Goal: Task Accomplishment & Management: Use online tool/utility

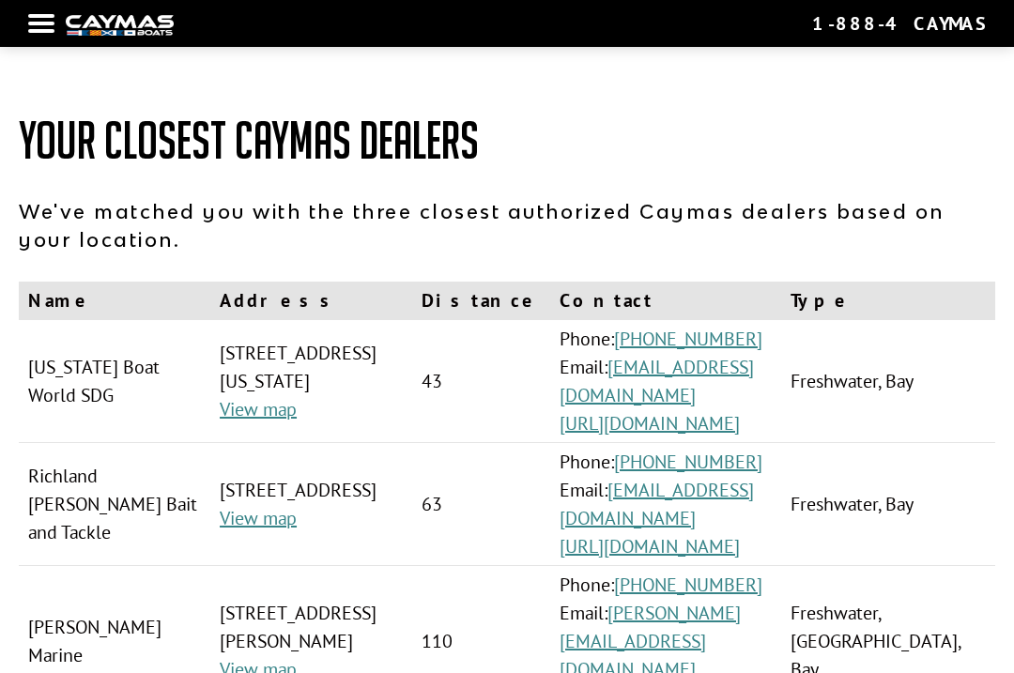
click at [49, 25] on div at bounding box center [41, 24] width 26 height 4
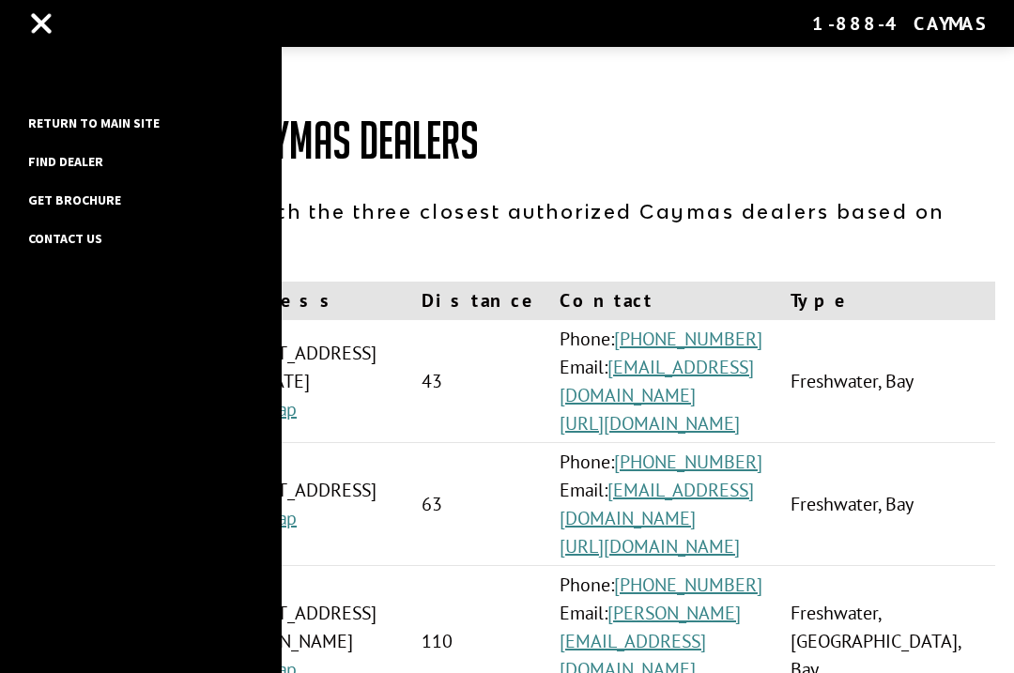
click at [66, 120] on link "Return to main site" at bounding box center [94, 123] width 150 height 24
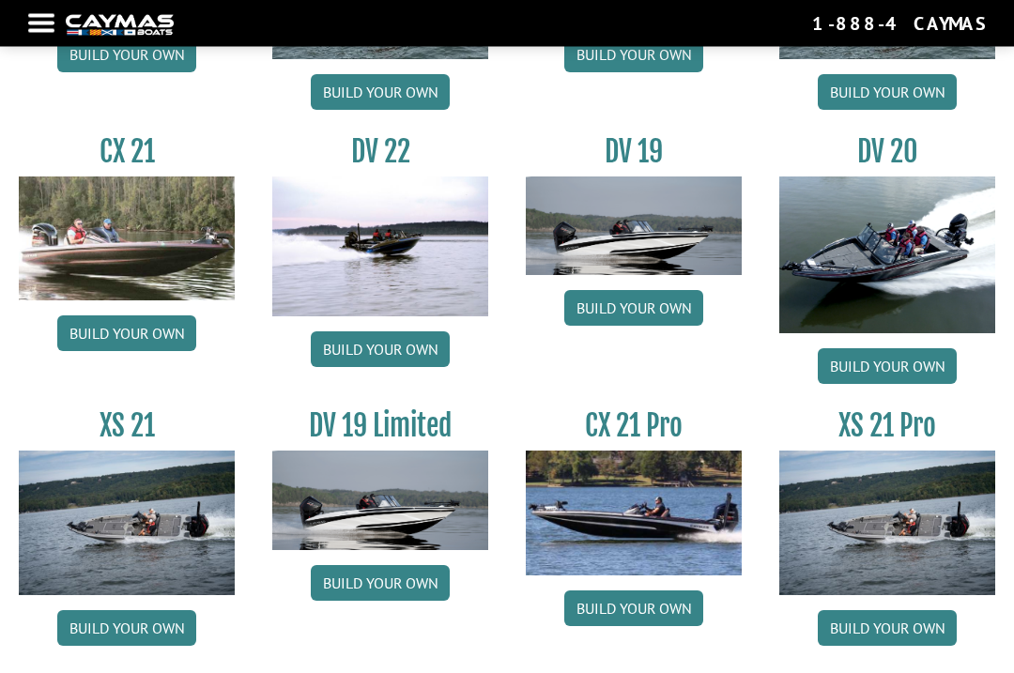
scroll to position [1957, 0]
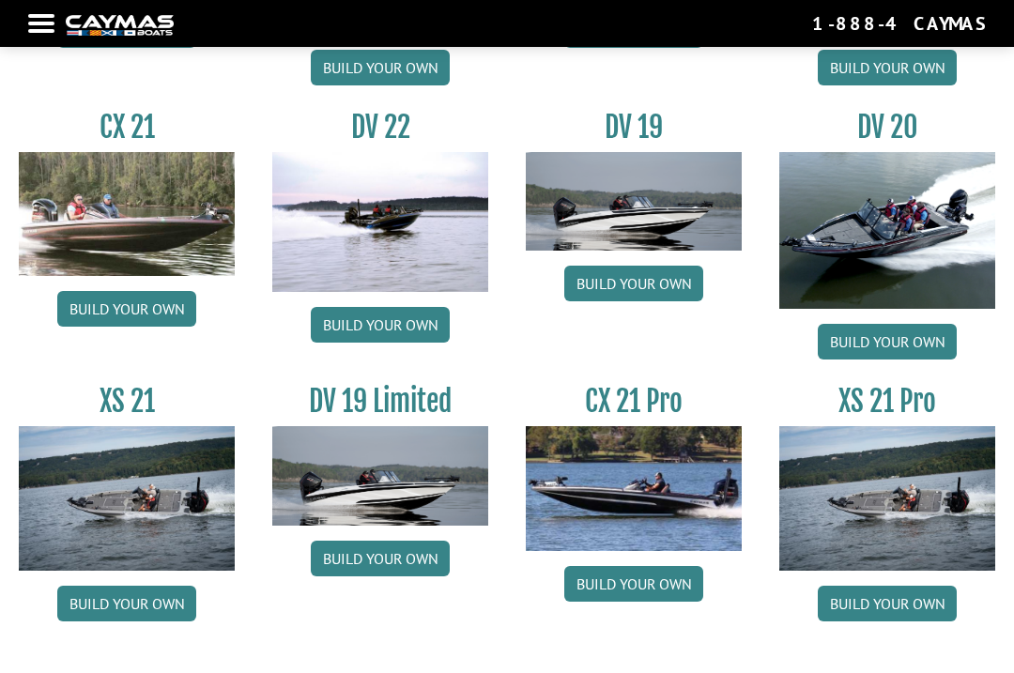
click at [911, 514] on img at bounding box center [887, 498] width 216 height 144
click at [887, 612] on link "Build your own" at bounding box center [887, 604] width 139 height 36
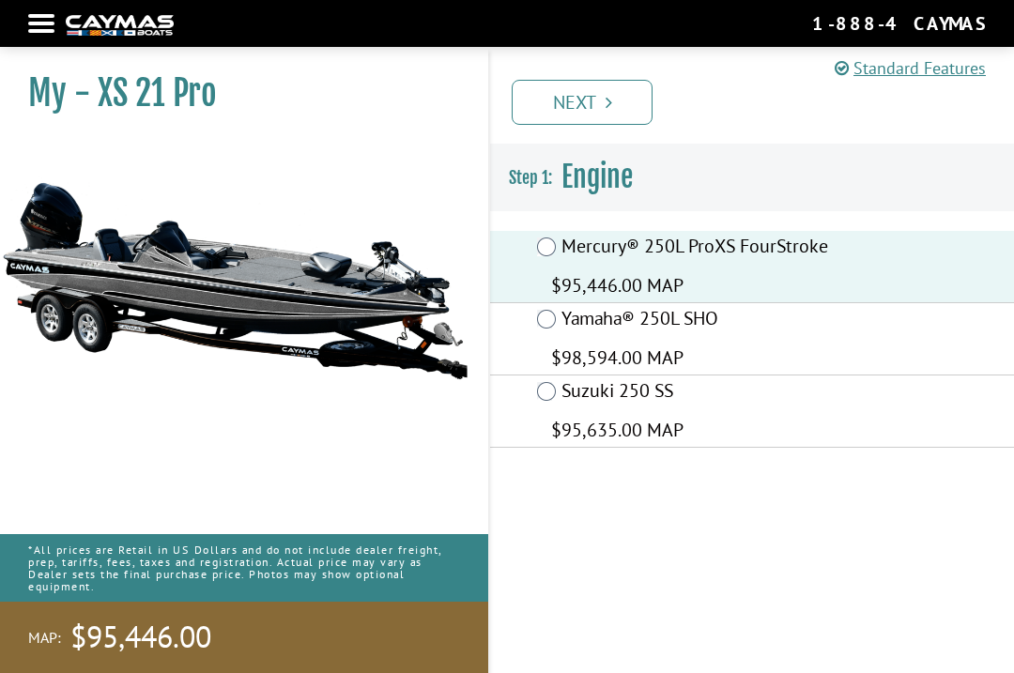
click at [567, 100] on link "Next" at bounding box center [582, 102] width 141 height 45
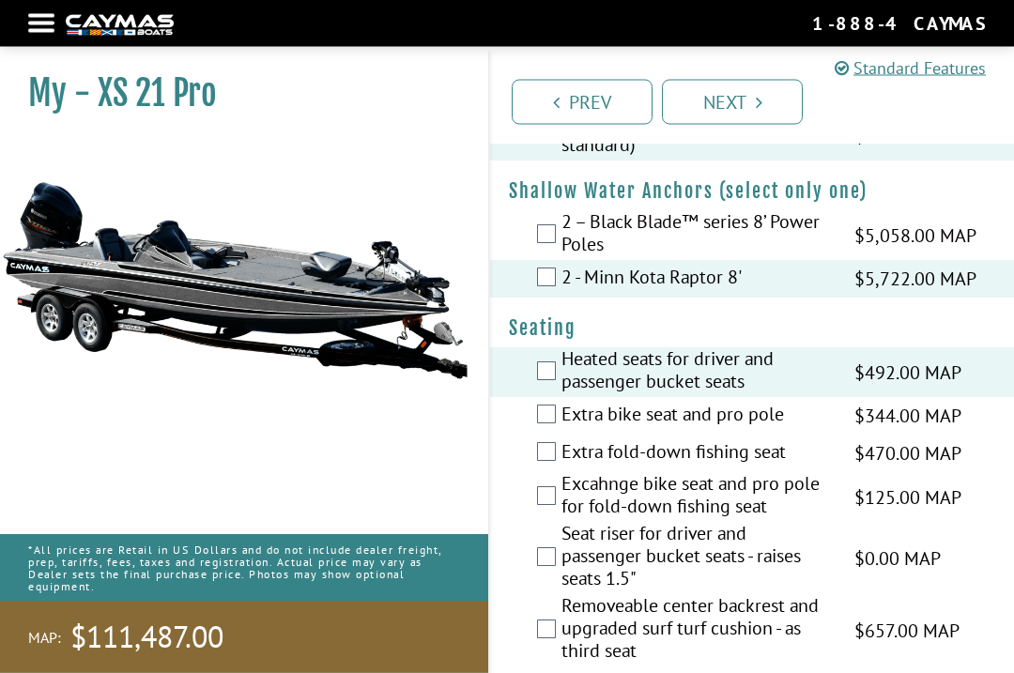
scroll to position [1965, 0]
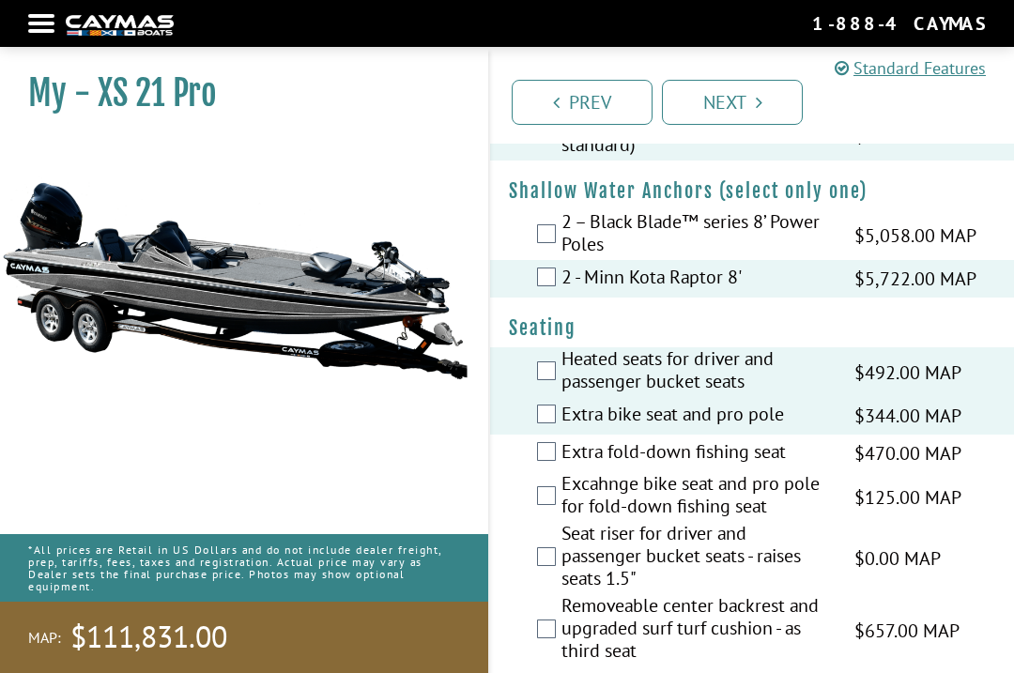
click at [538, 470] on div "Extra fold-down fishing seat $470.00 MAP $555.00 MSRP" at bounding box center [752, 454] width 524 height 38
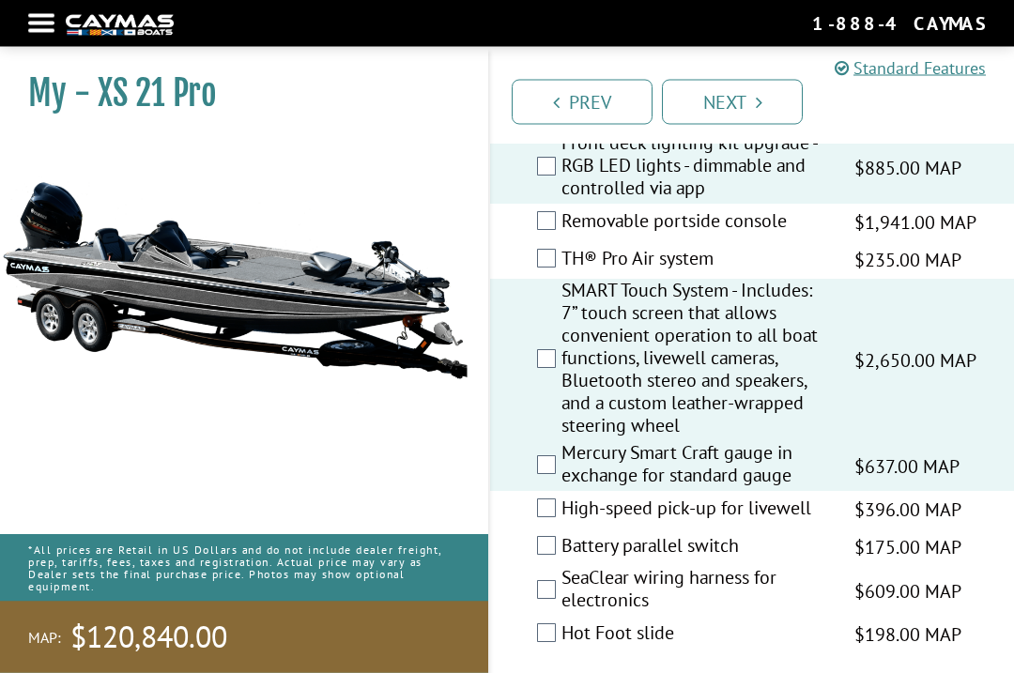
scroll to position [2857, 0]
click at [527, 606] on div "SeaClear wiring harness for electronics $609.00 MAP $719.00 MSRP" at bounding box center [752, 591] width 524 height 50
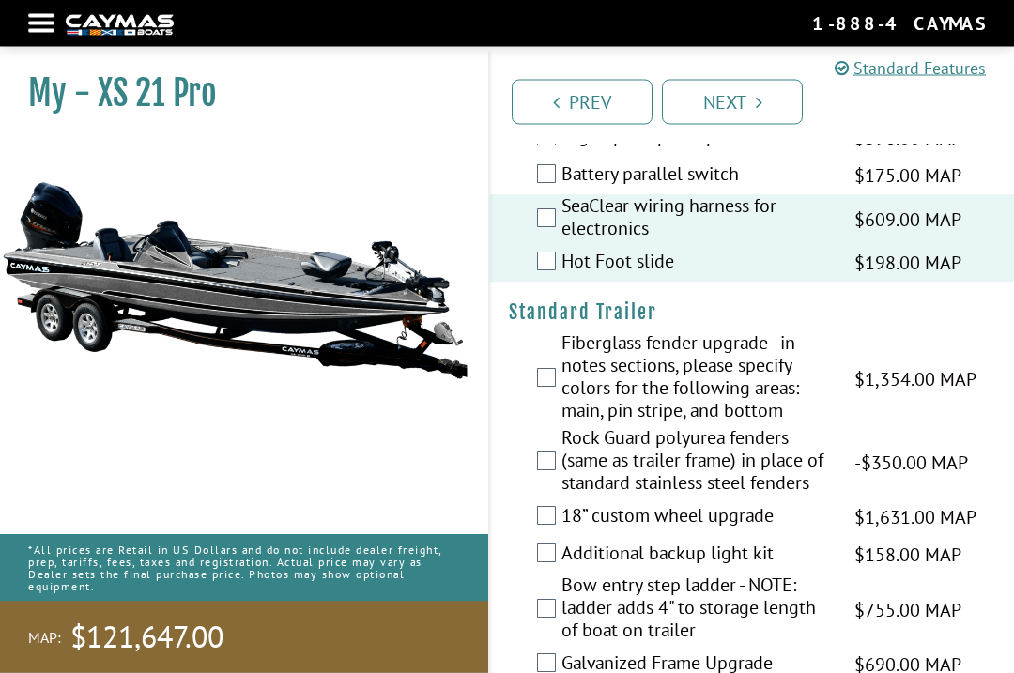
scroll to position [3229, 0]
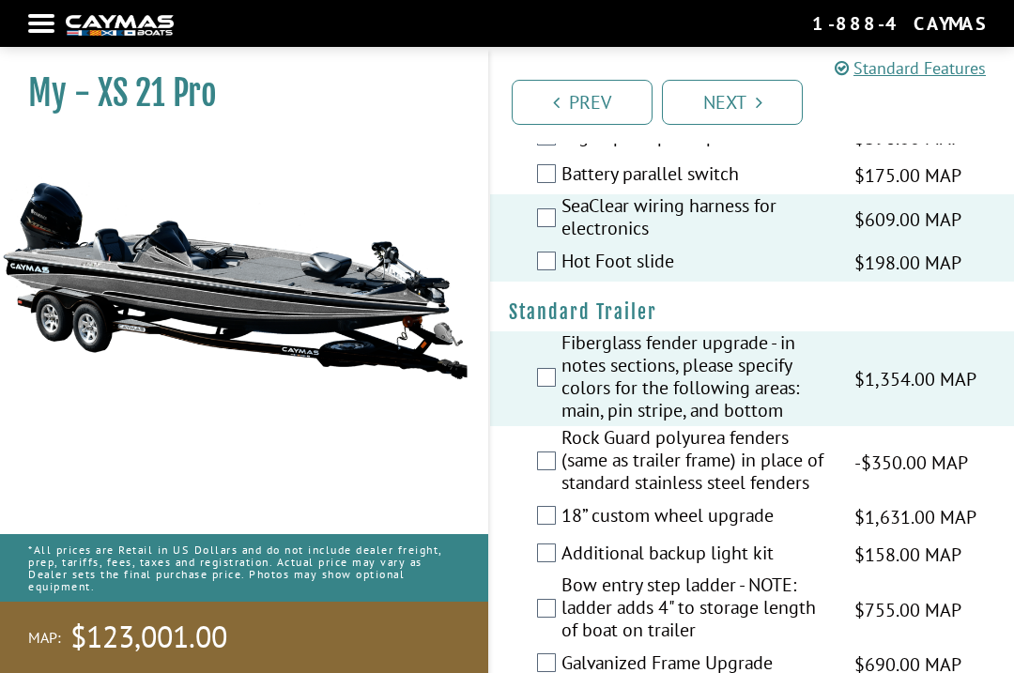
click at [530, 534] on div "18” custom wheel upgrade $1,631.00 MAP $1,926.00 MSRP" at bounding box center [752, 518] width 524 height 38
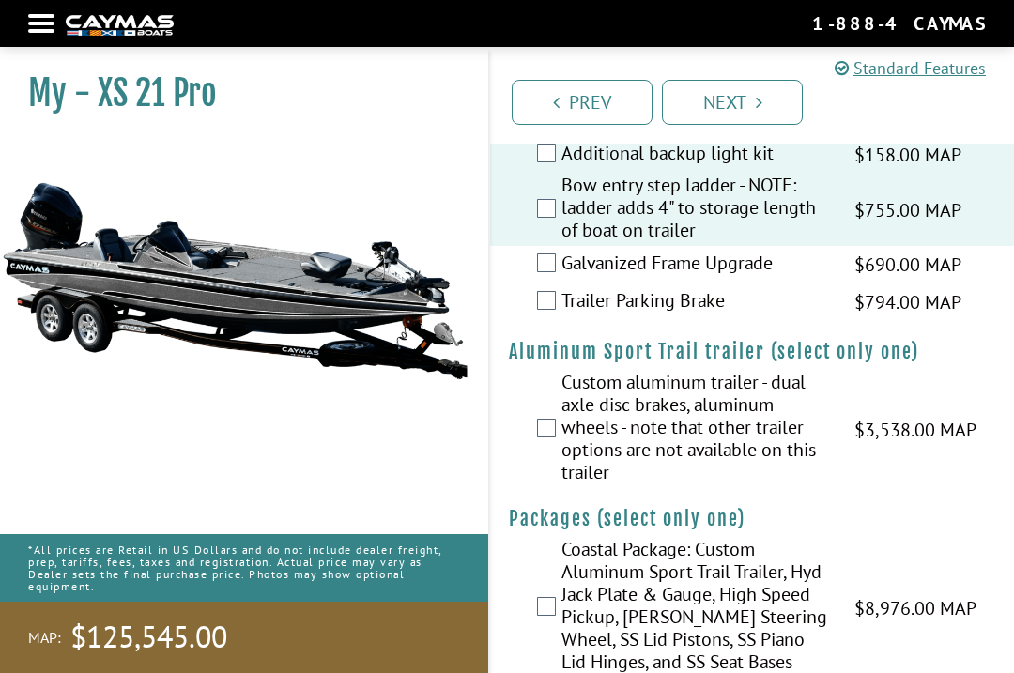
scroll to position [3631, 0]
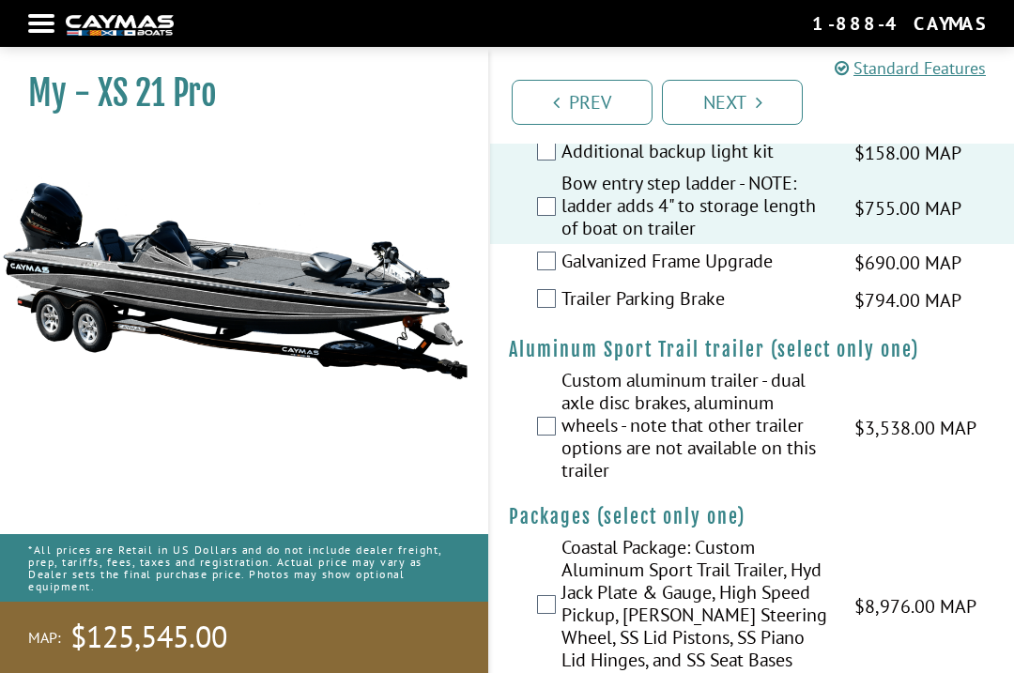
click at [725, 94] on link "Next" at bounding box center [732, 102] width 141 height 45
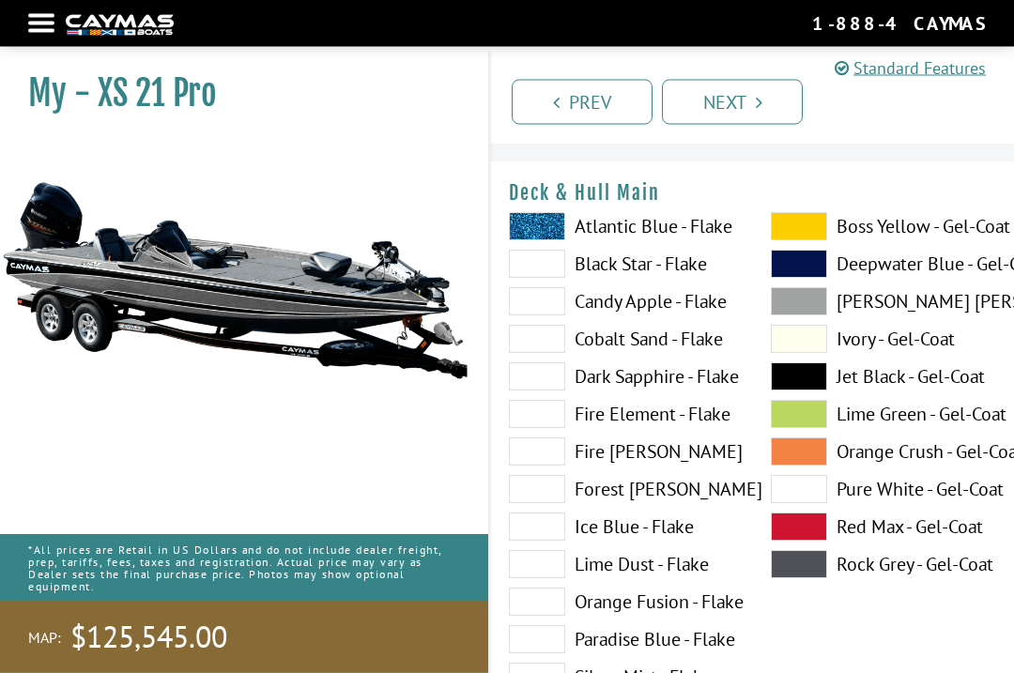
scroll to position [0, 0]
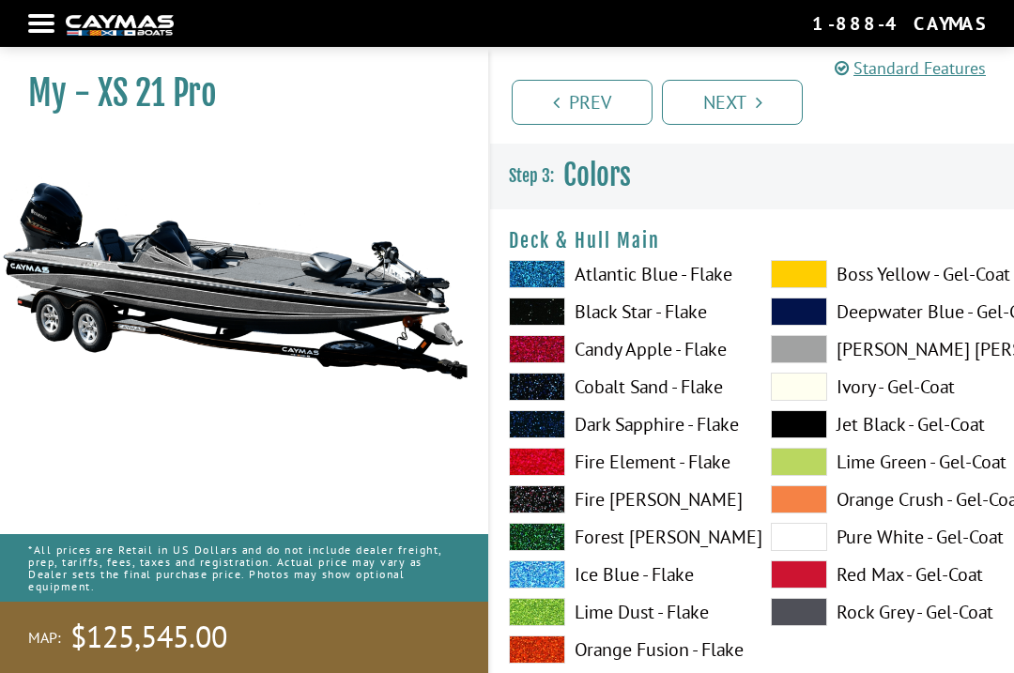
click at [788, 343] on span at bounding box center [799, 349] width 56 height 28
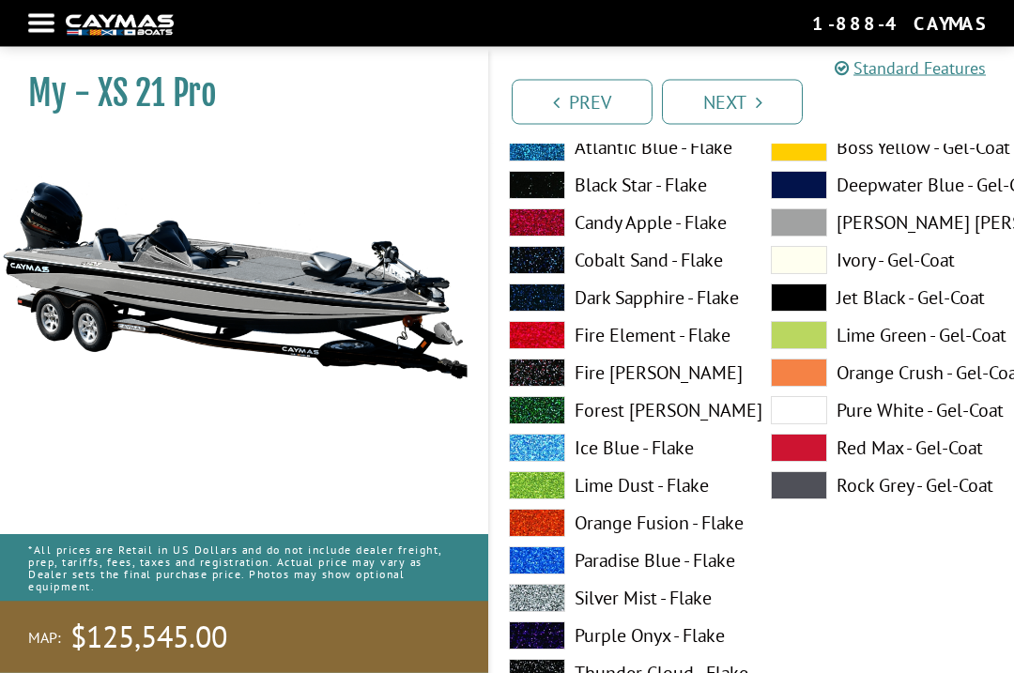
scroll to position [899, 0]
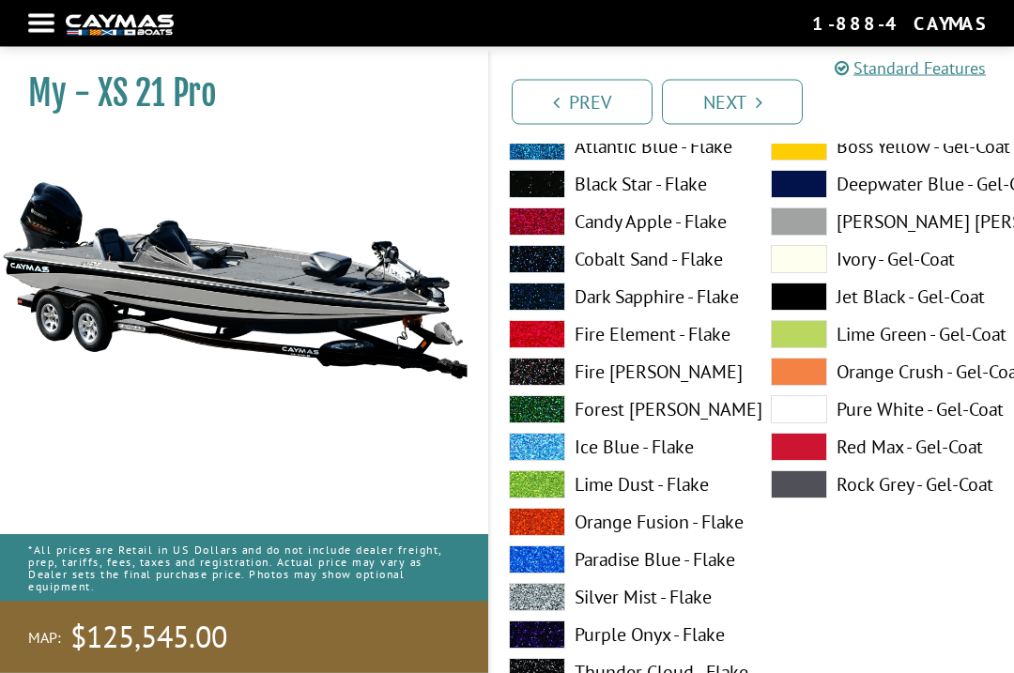
click at [798, 446] on span at bounding box center [799, 448] width 56 height 28
click at [803, 486] on span at bounding box center [799, 484] width 56 height 28
click at [795, 262] on span at bounding box center [799, 259] width 56 height 28
click at [801, 441] on span at bounding box center [799, 447] width 56 height 28
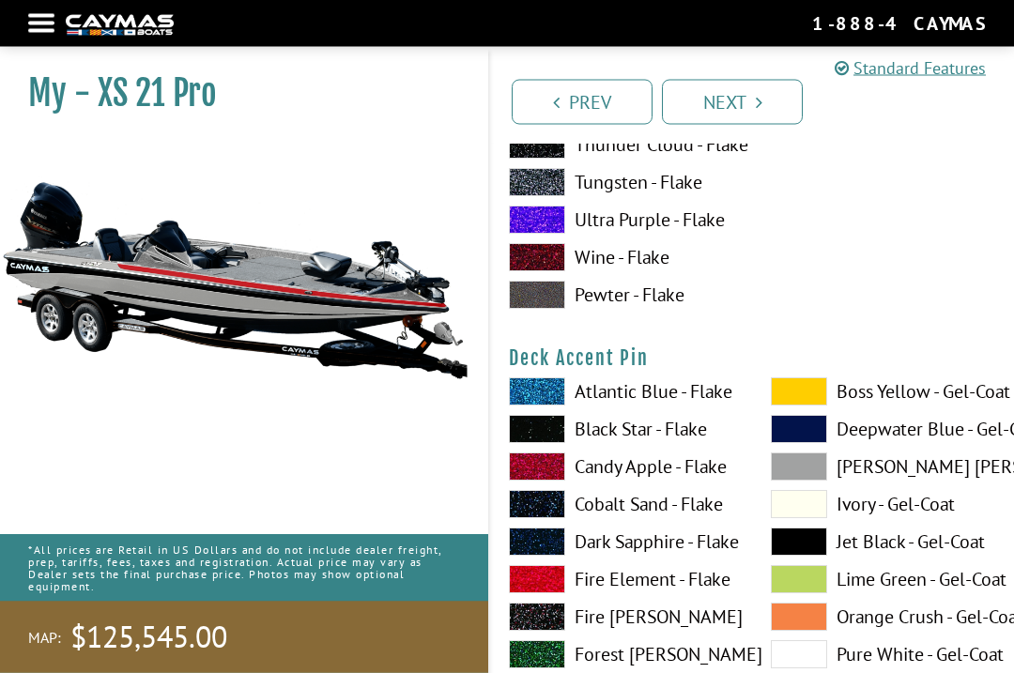
scroll to position [1428, 0]
click at [801, 471] on span at bounding box center [799, 467] width 56 height 28
click at [798, 510] on span at bounding box center [799, 504] width 56 height 28
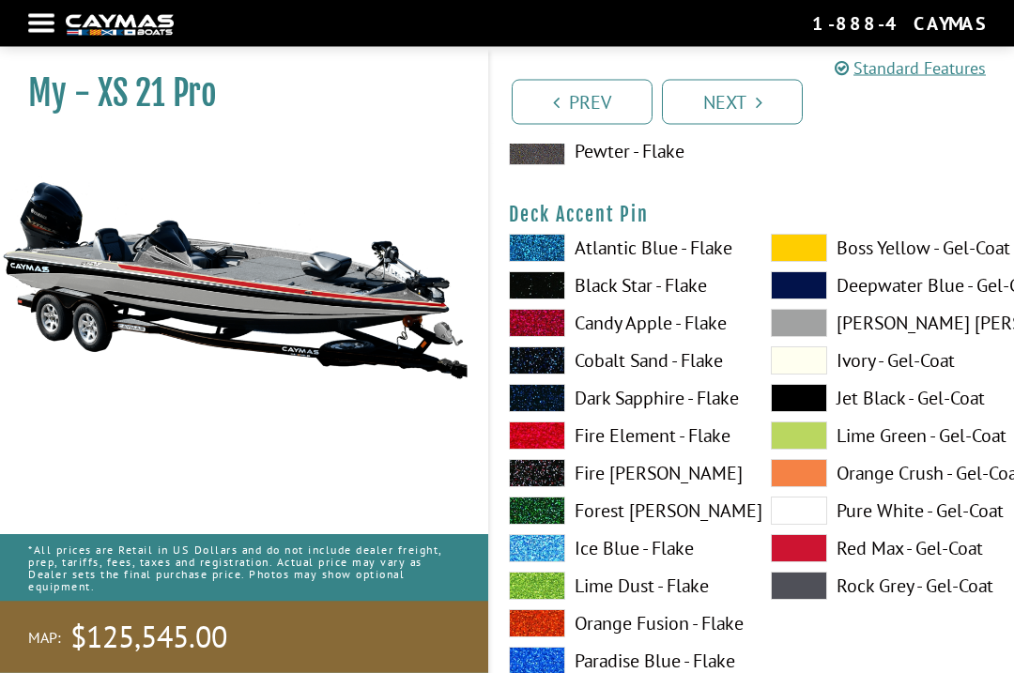
scroll to position [1572, 0]
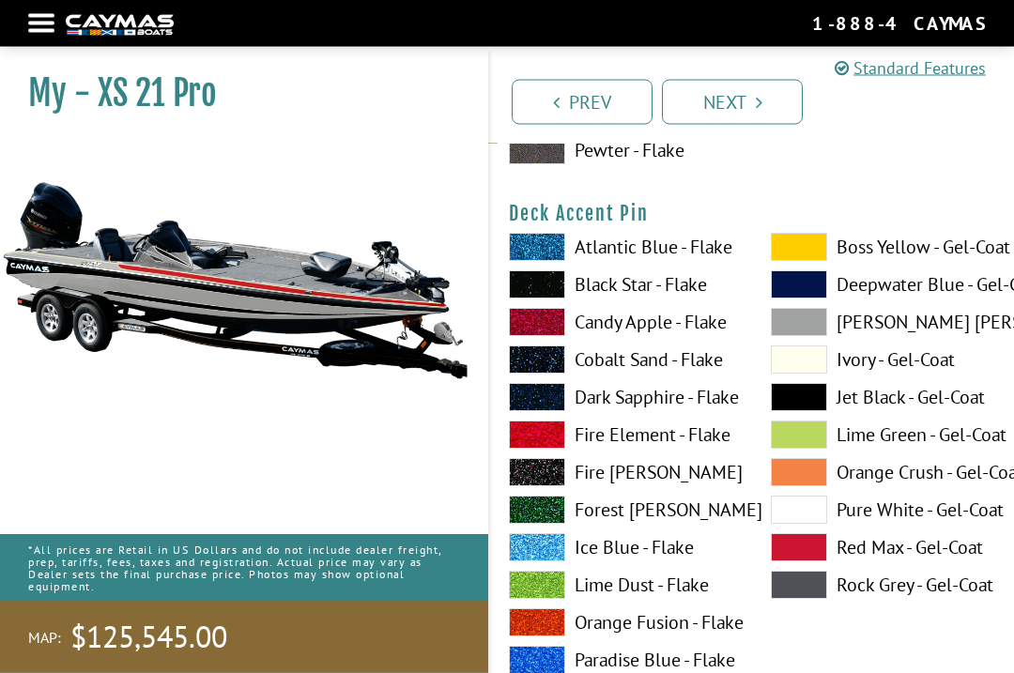
click at [803, 524] on span at bounding box center [799, 511] width 56 height 28
click at [796, 546] on span at bounding box center [799, 547] width 56 height 28
click at [792, 599] on span at bounding box center [799, 585] width 56 height 28
click at [794, 520] on span at bounding box center [799, 510] width 56 height 28
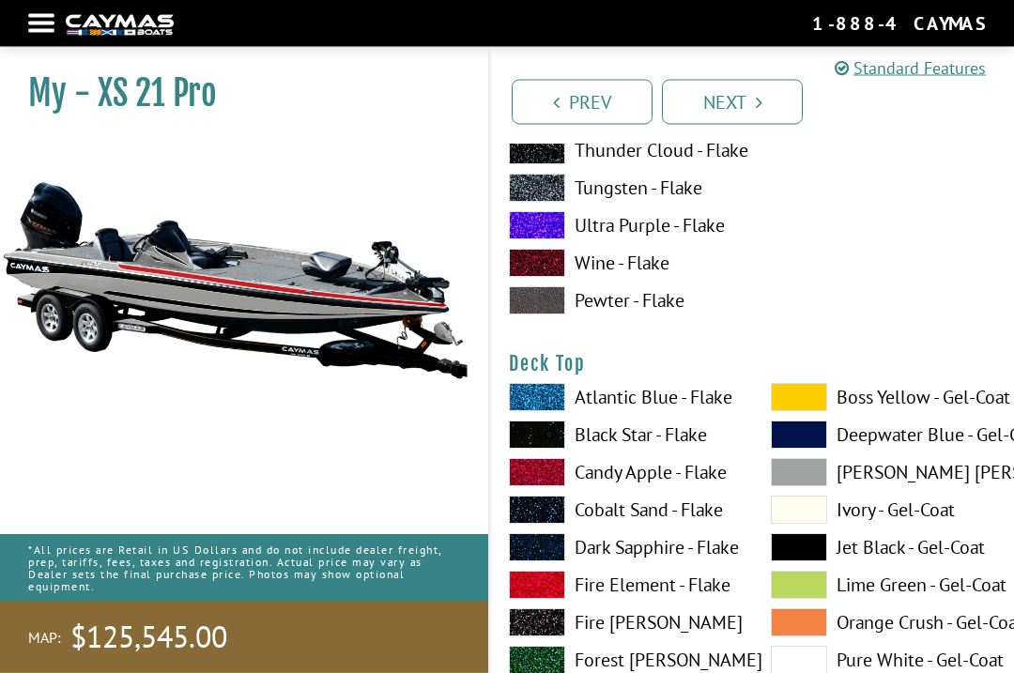
scroll to position [2196, 0]
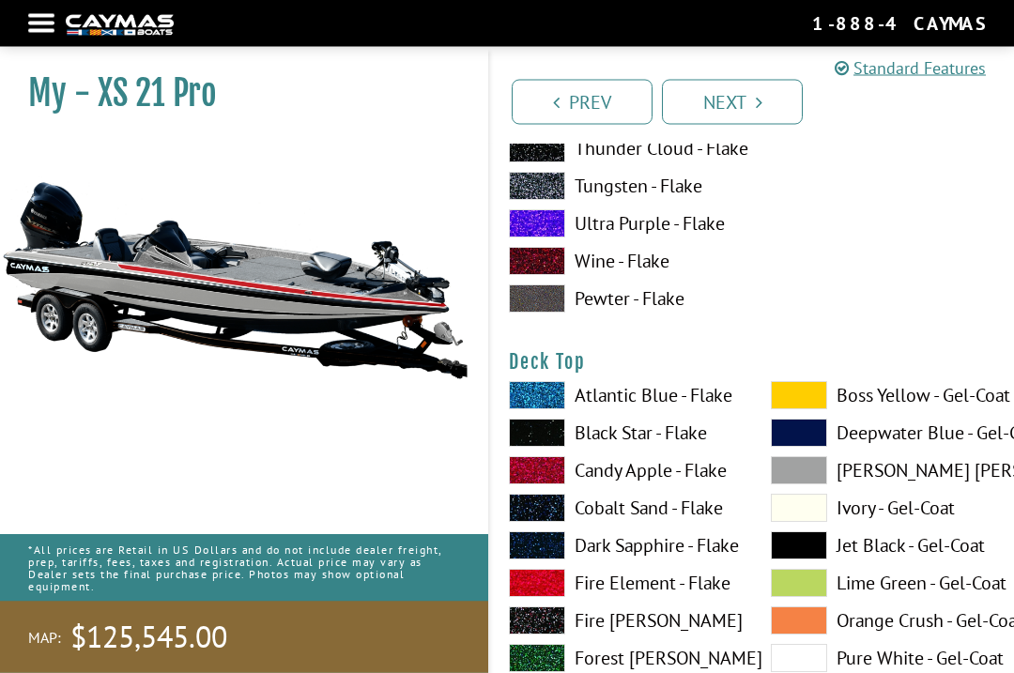
click at [801, 481] on span at bounding box center [799, 471] width 56 height 28
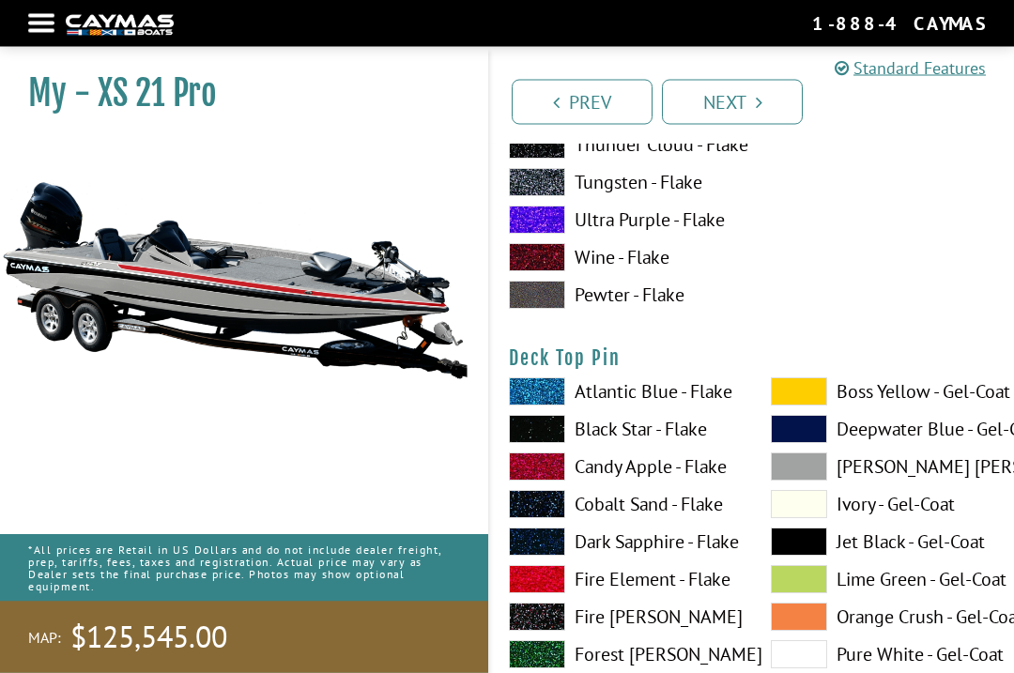
scroll to position [2973, 0]
click at [794, 545] on span at bounding box center [799, 542] width 56 height 28
click at [787, 516] on span at bounding box center [799, 504] width 56 height 28
click at [792, 553] on span at bounding box center [799, 542] width 56 height 28
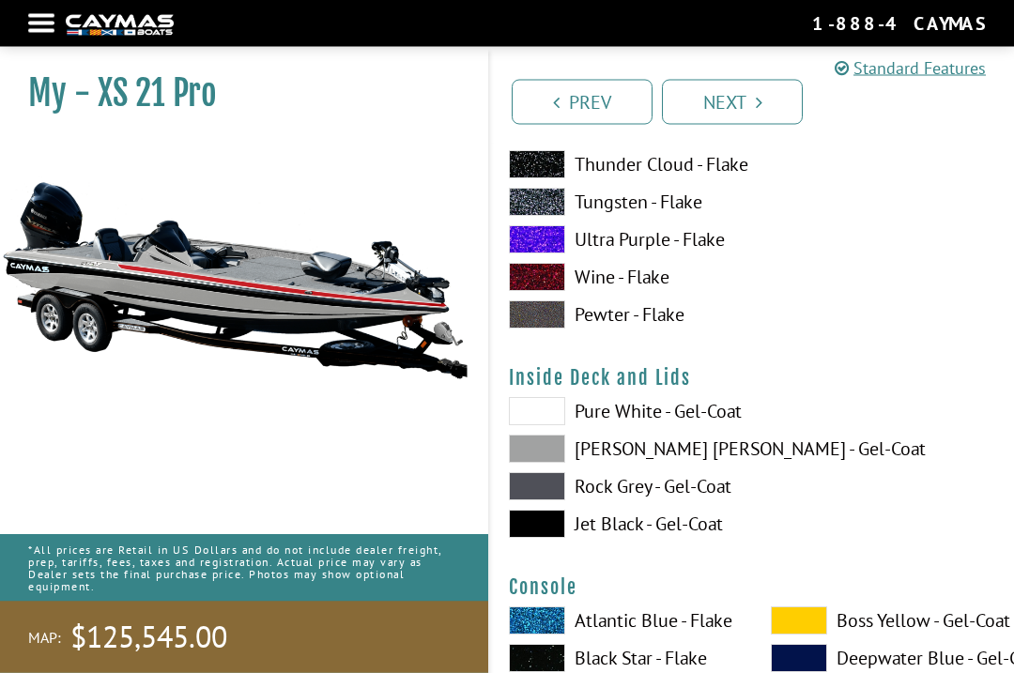
scroll to position [3726, 0]
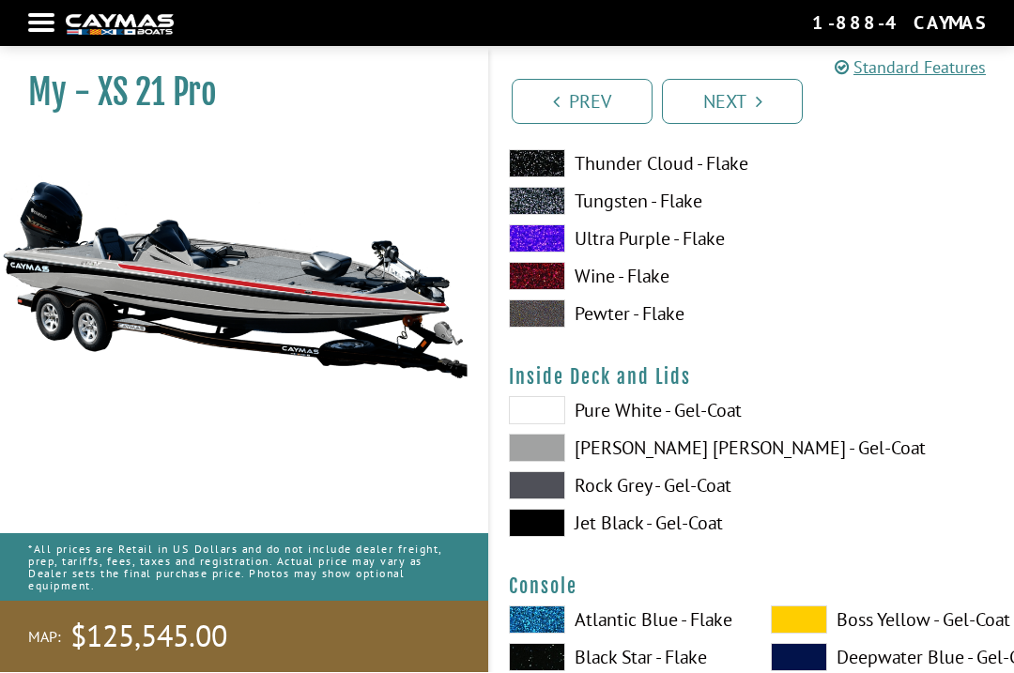
click at [533, 415] on span at bounding box center [537, 411] width 56 height 28
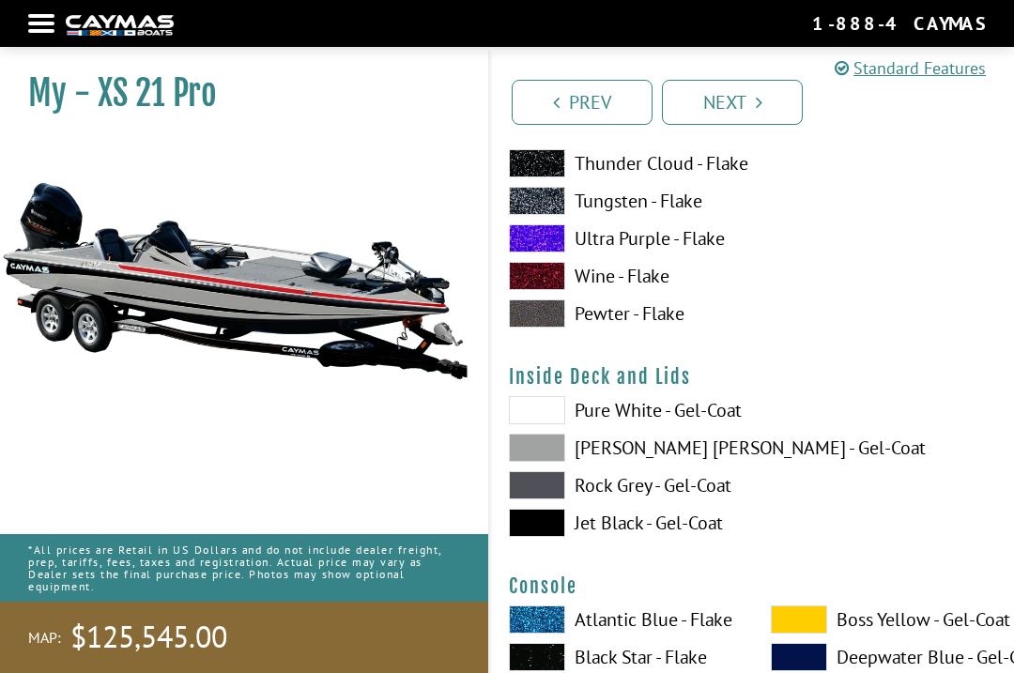
click at [538, 456] on span at bounding box center [537, 448] width 56 height 28
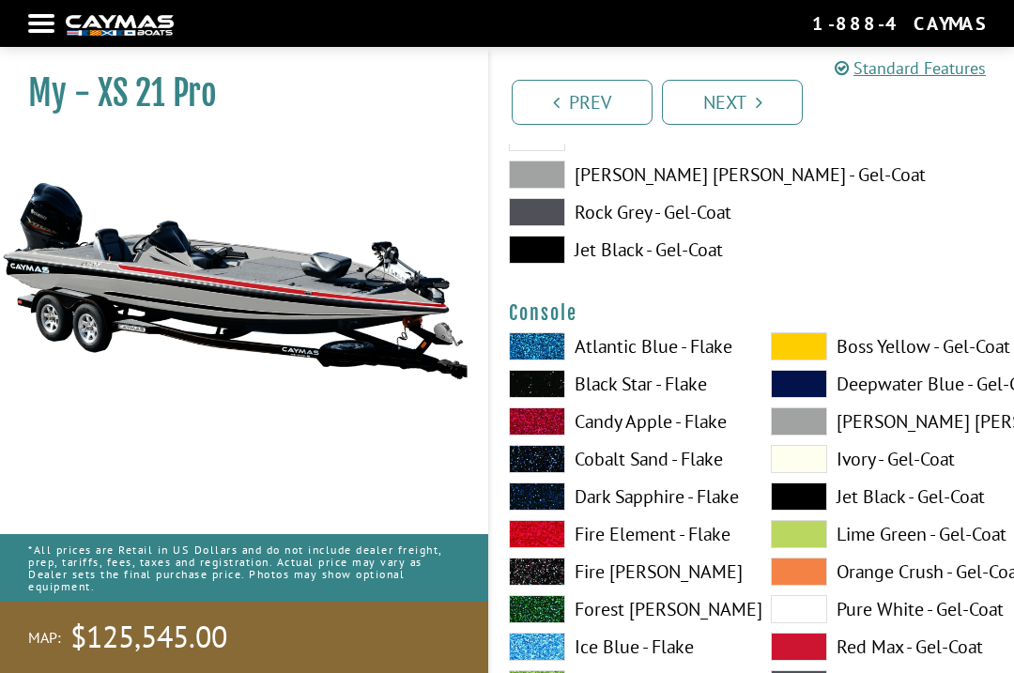
scroll to position [4004, 0]
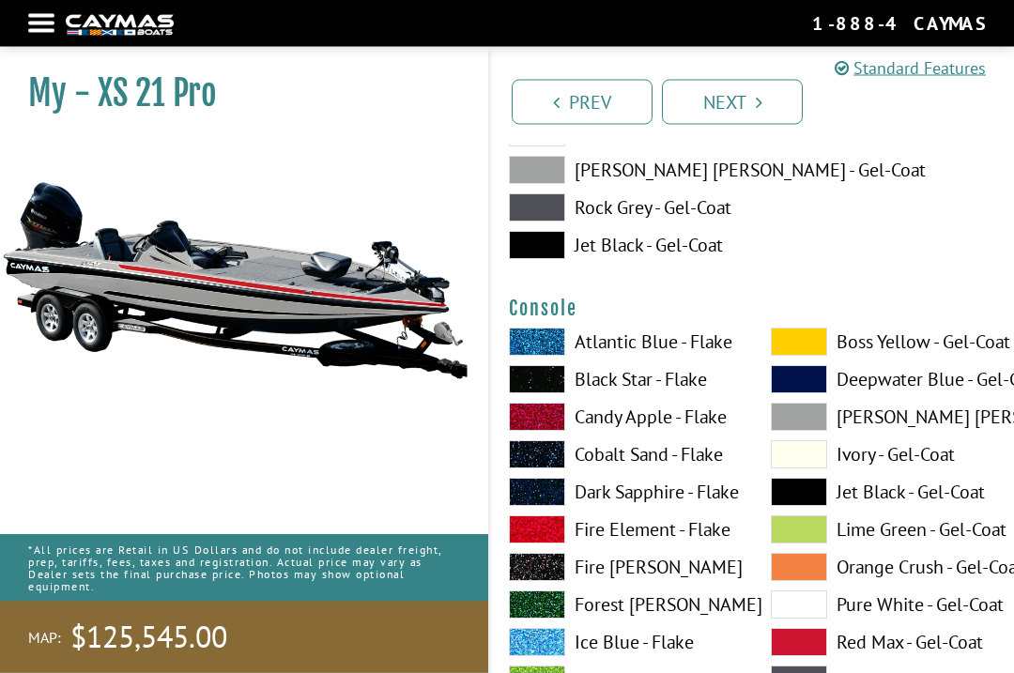
click at [796, 432] on span at bounding box center [799, 418] width 56 height 28
click at [792, 466] on span at bounding box center [799, 454] width 56 height 28
click at [795, 429] on span at bounding box center [799, 417] width 56 height 28
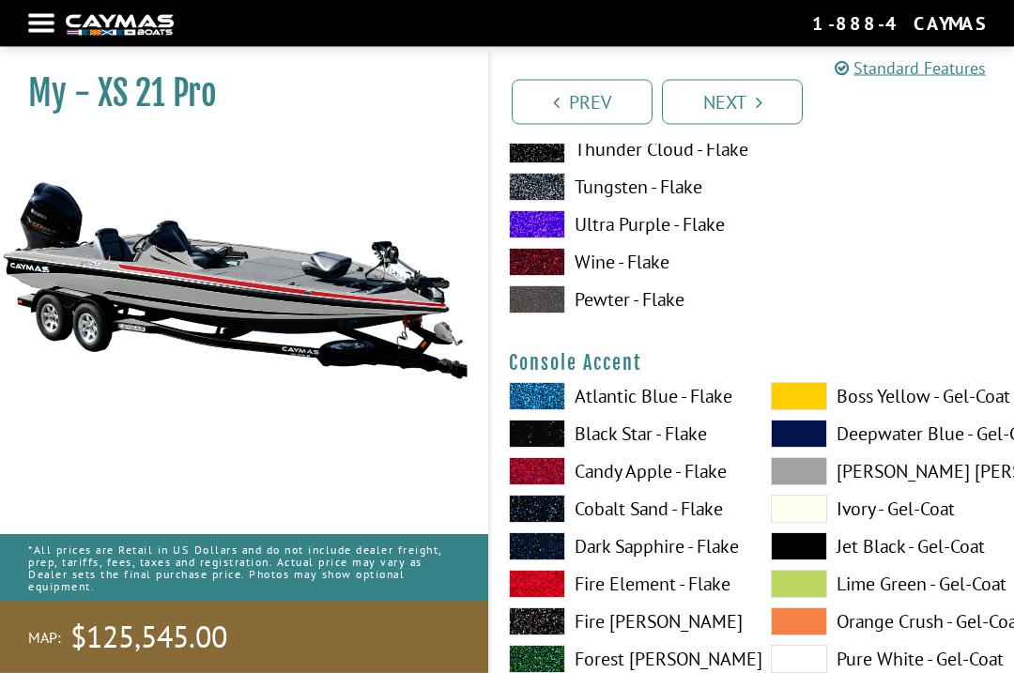
scroll to position [4732, 0]
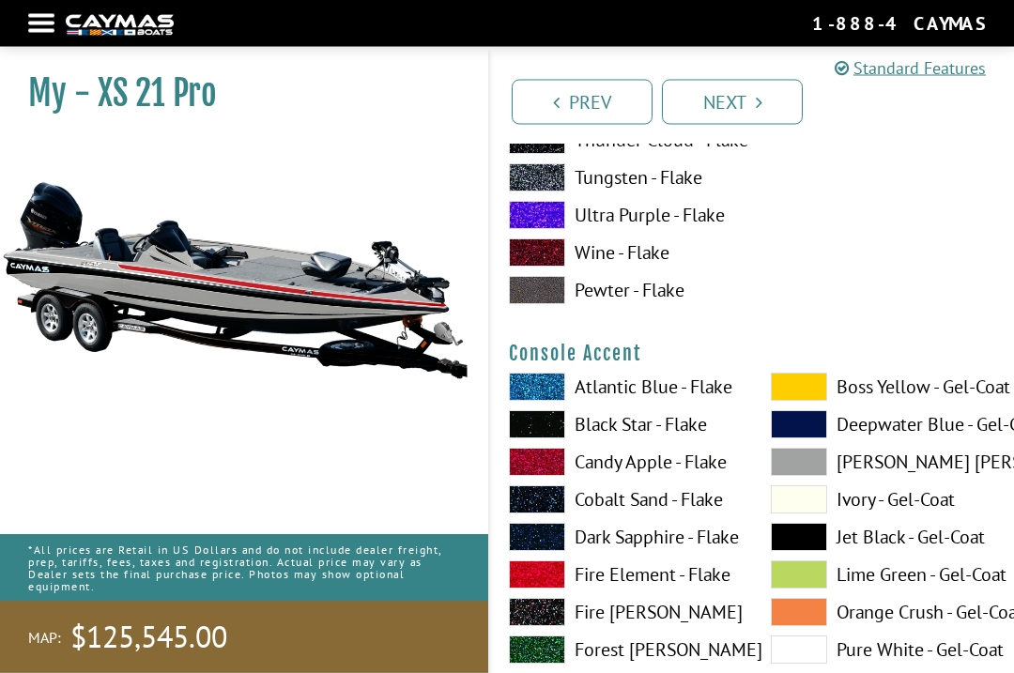
click at [801, 504] on span at bounding box center [799, 500] width 56 height 28
click at [792, 469] on span at bounding box center [799, 462] width 56 height 28
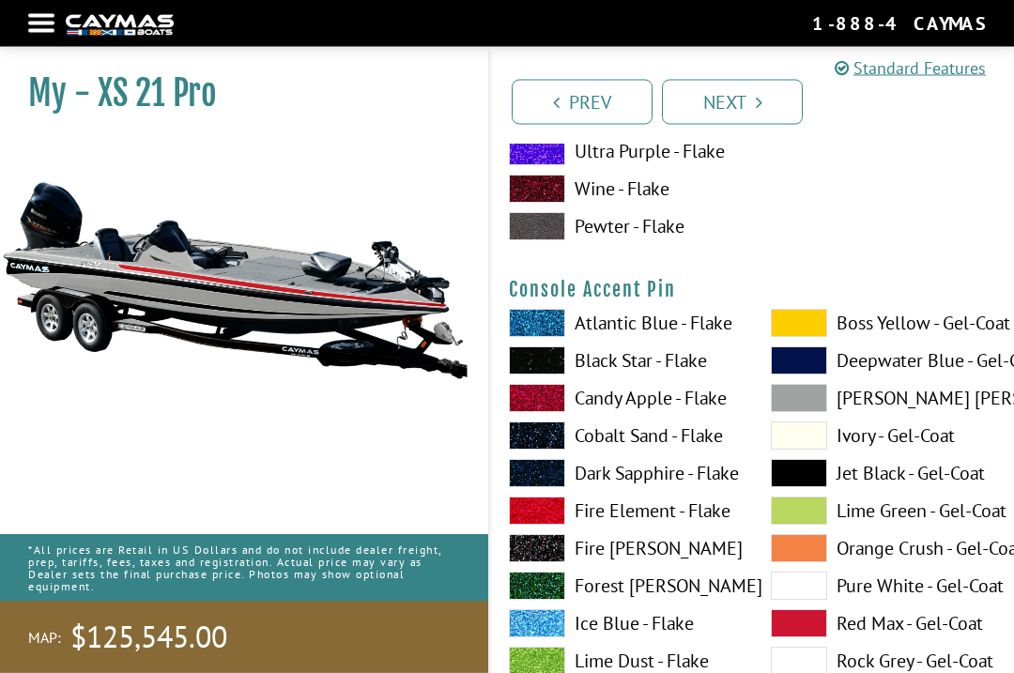
scroll to position [5574, 0]
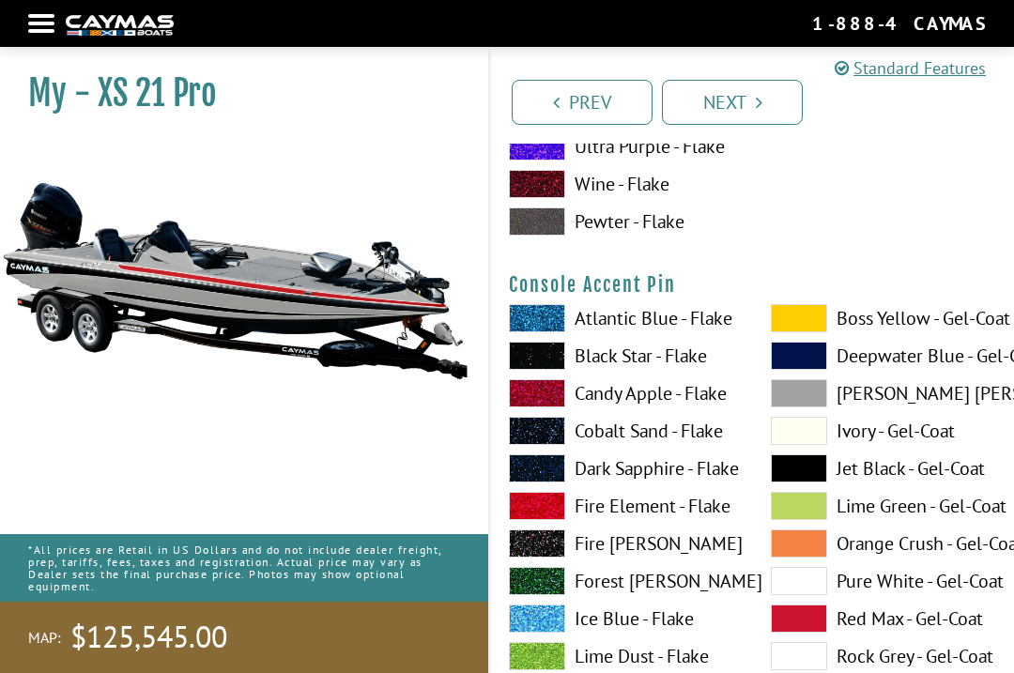
click at [785, 466] on span at bounding box center [799, 468] width 56 height 28
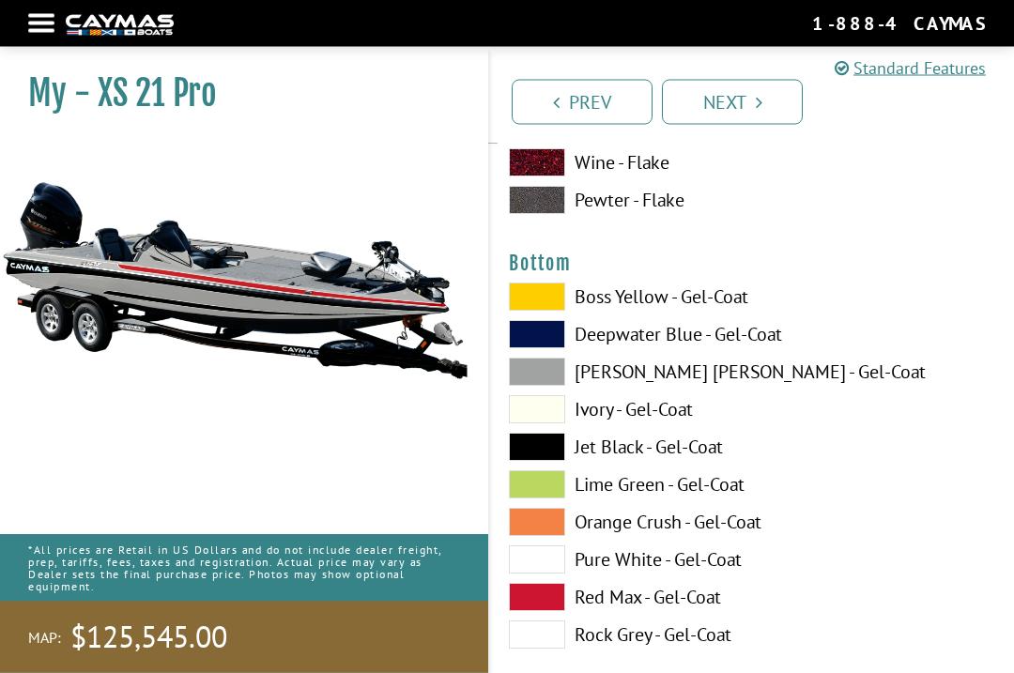
scroll to position [6368, 0]
click at [546, 611] on span at bounding box center [537, 597] width 56 height 28
click at [533, 461] on span at bounding box center [537, 447] width 56 height 28
click at [535, 611] on span at bounding box center [537, 597] width 56 height 28
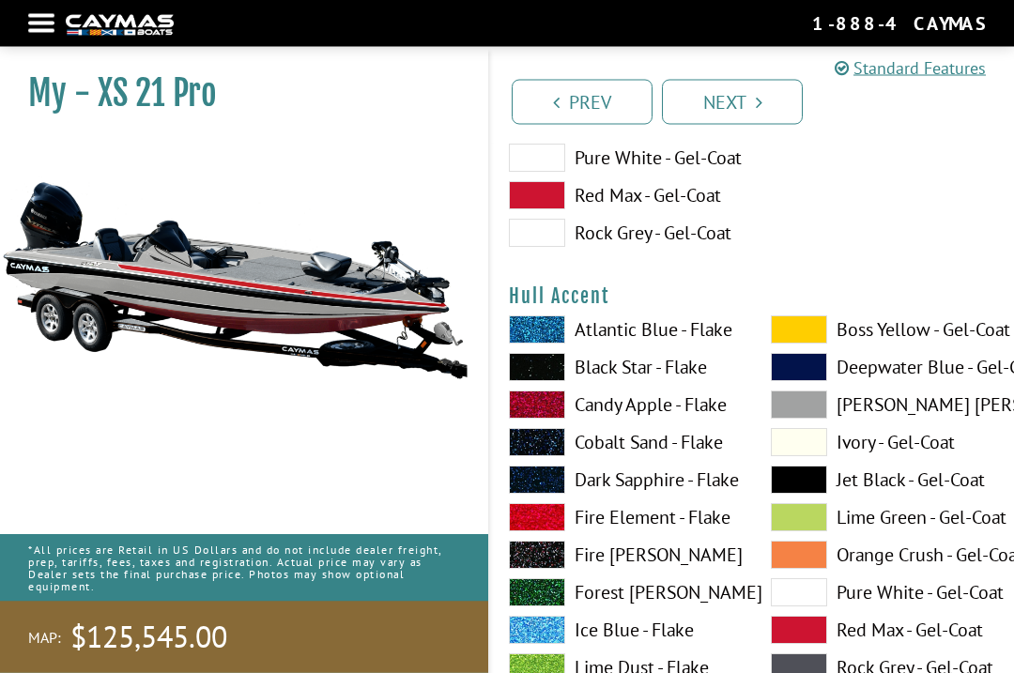
scroll to position [6770, 0]
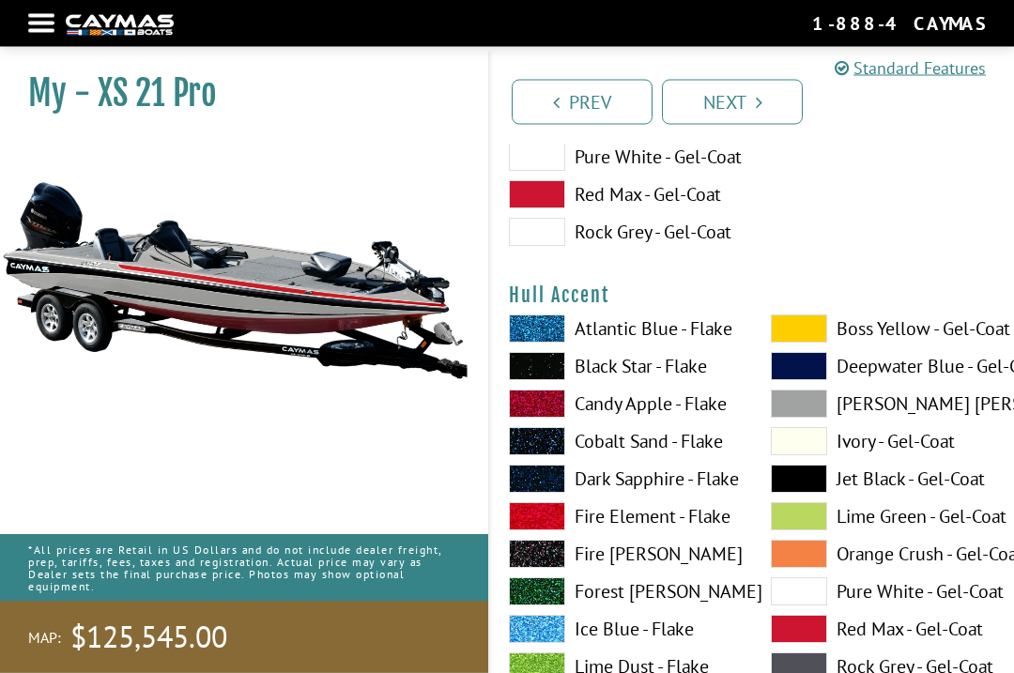
click at [798, 484] on span at bounding box center [799, 480] width 56 height 28
click at [807, 643] on span at bounding box center [799, 629] width 56 height 28
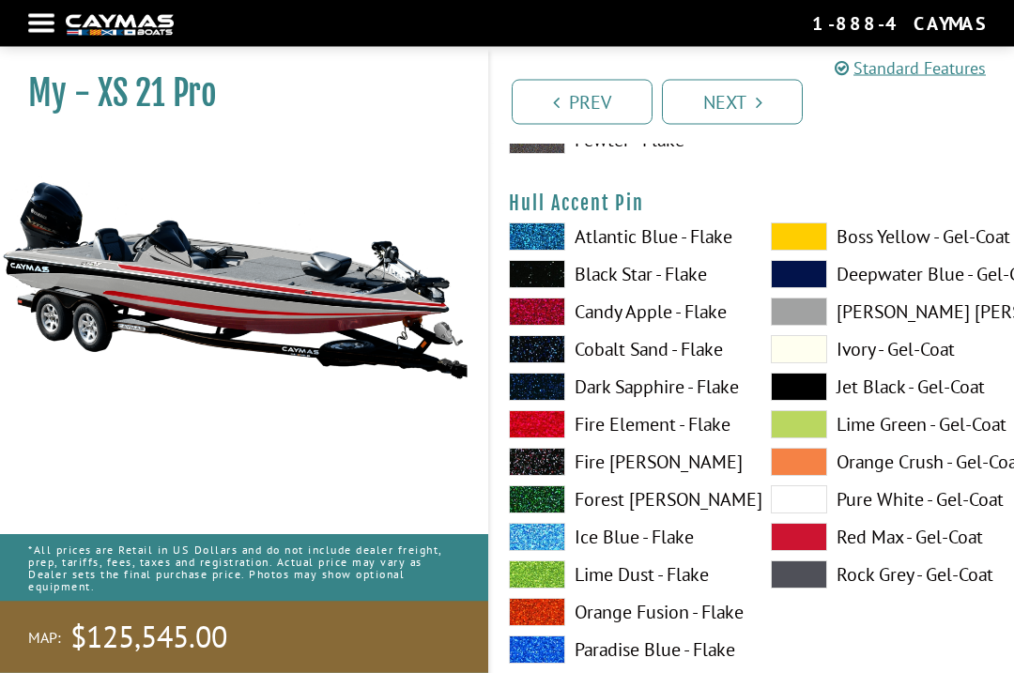
scroll to position [7635, 0]
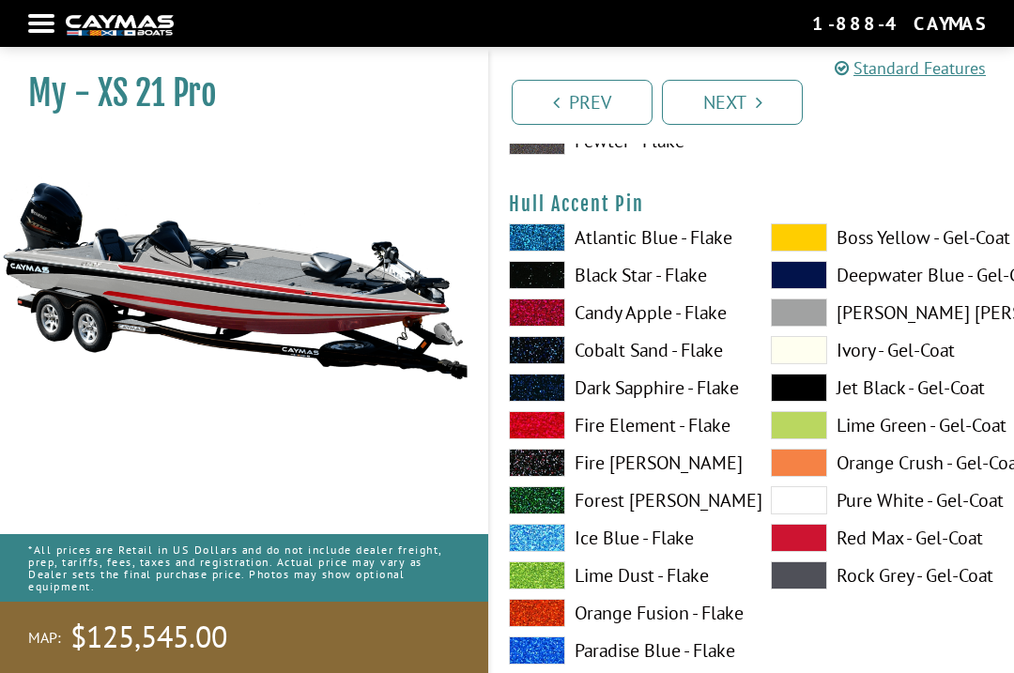
click at [806, 551] on span at bounding box center [799, 538] width 56 height 28
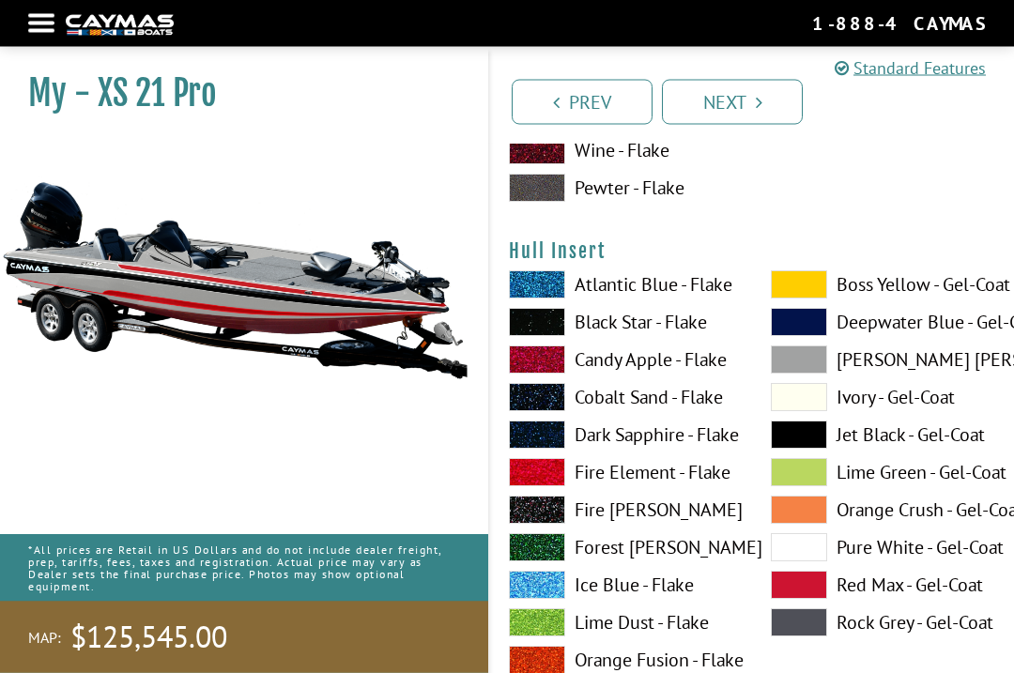
scroll to position [8361, 0]
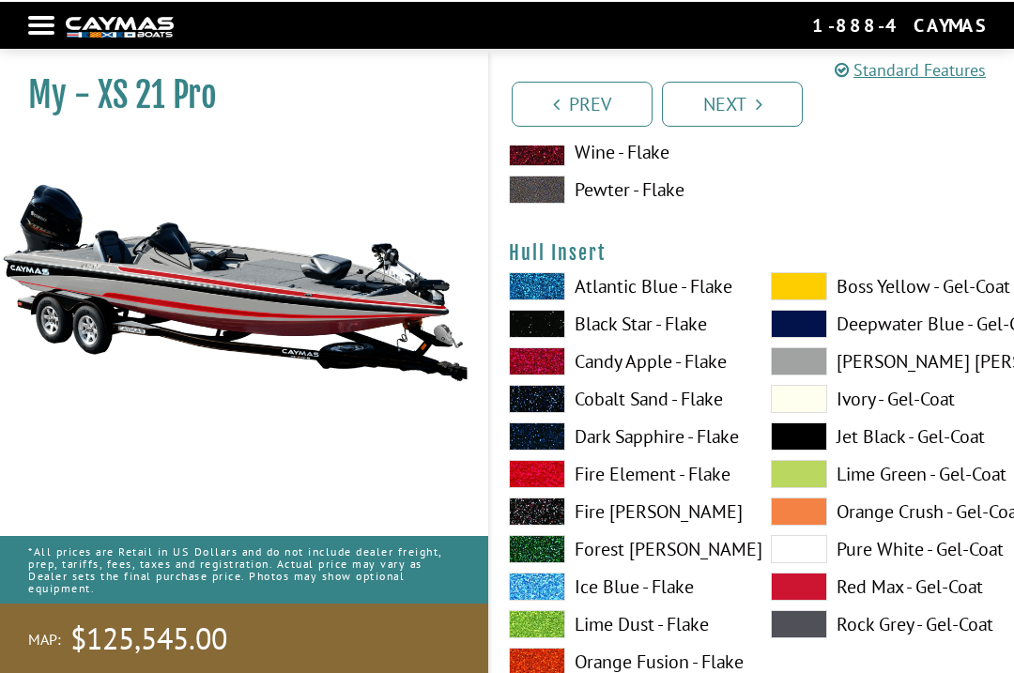
click at [807, 599] on span at bounding box center [799, 585] width 56 height 28
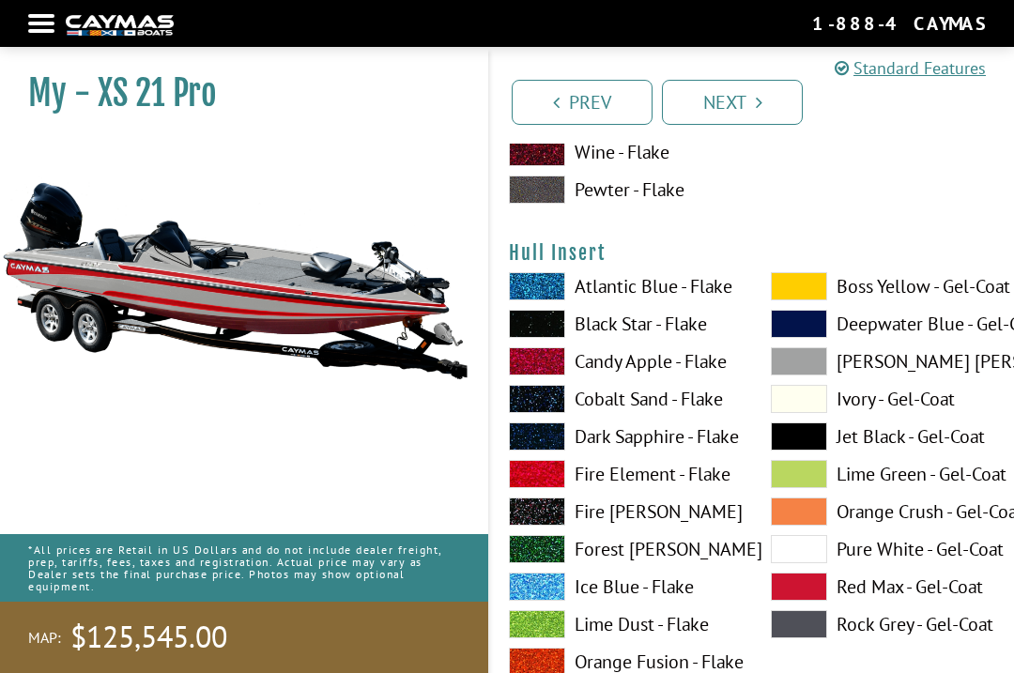
click at [809, 451] on span at bounding box center [799, 436] width 56 height 28
click at [805, 595] on span at bounding box center [799, 587] width 56 height 28
click at [803, 556] on span at bounding box center [799, 549] width 56 height 28
click at [812, 592] on span at bounding box center [799, 587] width 56 height 28
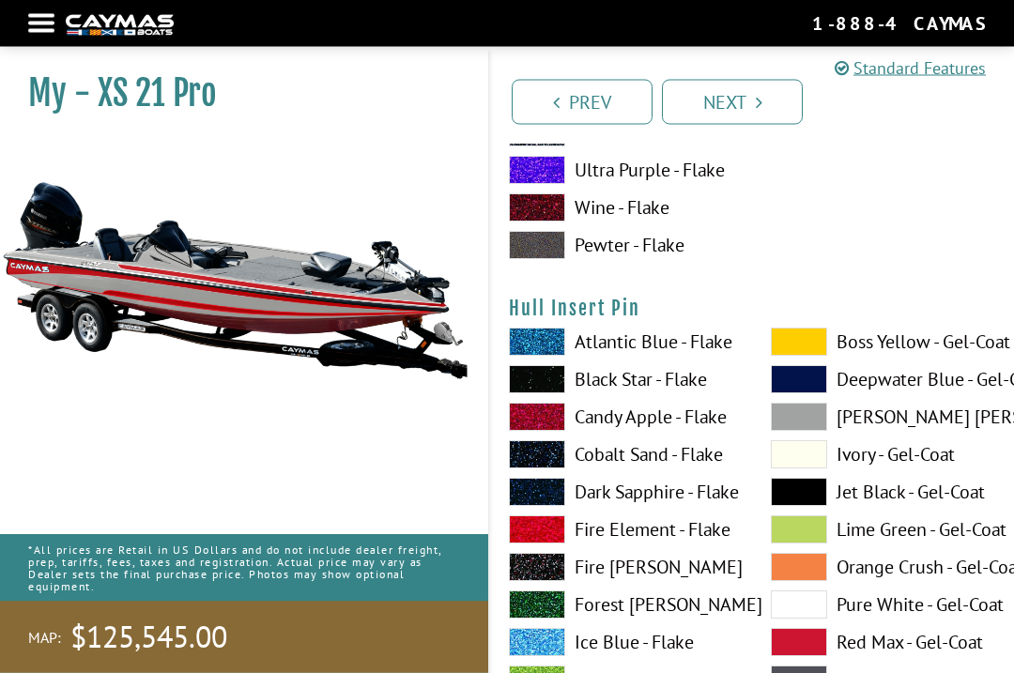
scroll to position [9165, 0]
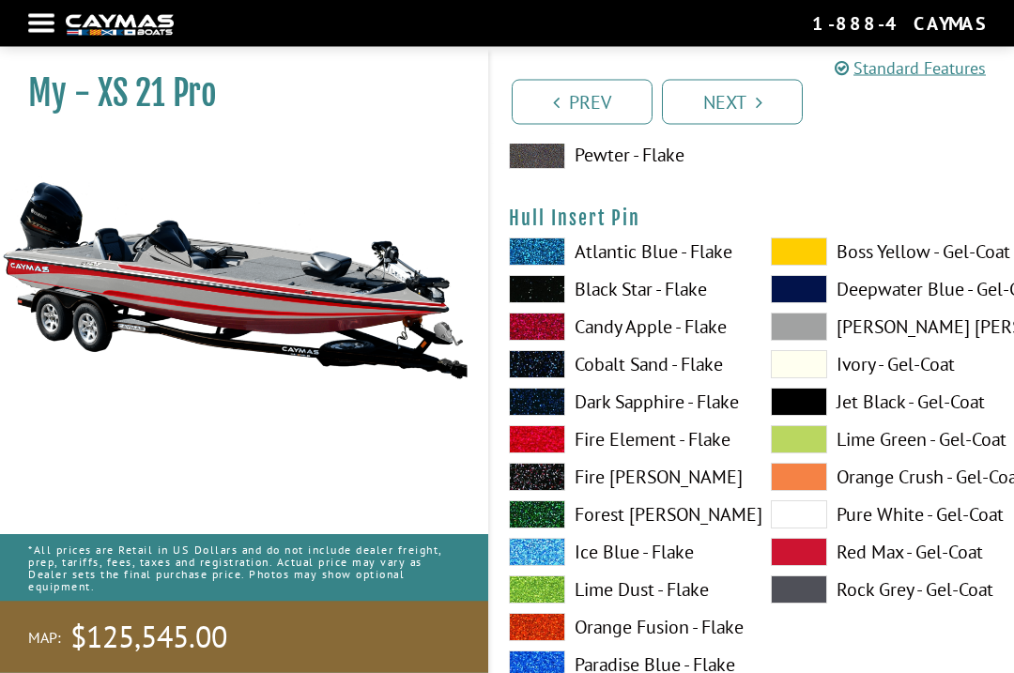
click at [808, 564] on span at bounding box center [799, 553] width 56 height 28
click at [806, 558] on span at bounding box center [799, 552] width 56 height 28
click at [806, 595] on span at bounding box center [799, 590] width 56 height 28
click at [805, 594] on span at bounding box center [799, 590] width 56 height 28
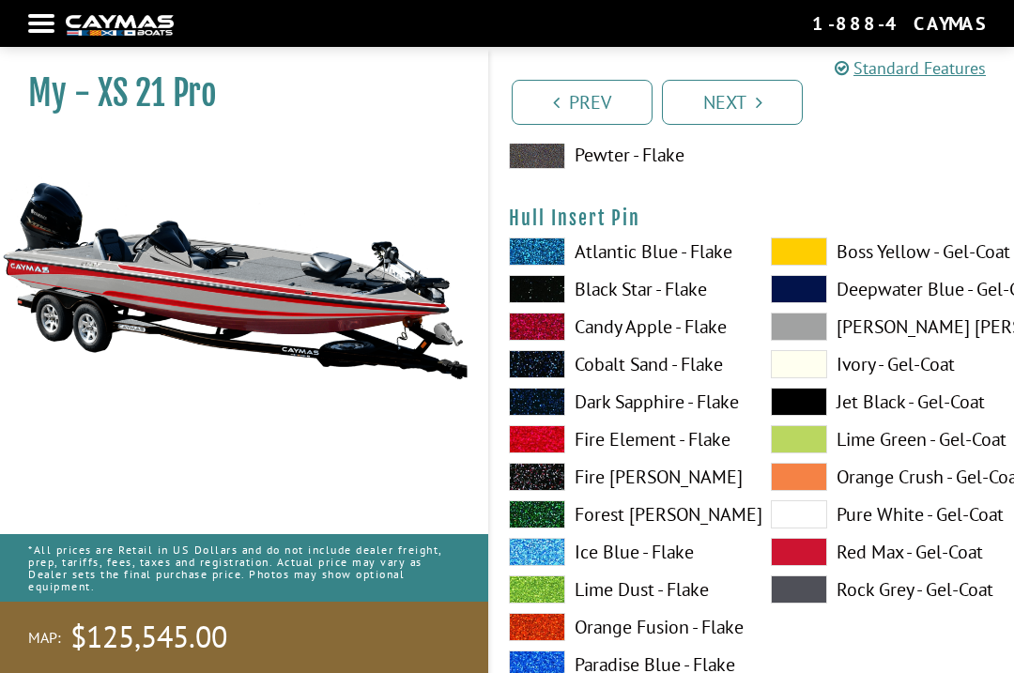
click at [807, 410] on span at bounding box center [799, 402] width 56 height 28
click at [807, 408] on span at bounding box center [799, 402] width 56 height 28
click at [812, 407] on span at bounding box center [799, 402] width 56 height 28
click at [811, 412] on span at bounding box center [799, 402] width 56 height 28
click at [806, 566] on span at bounding box center [799, 552] width 56 height 28
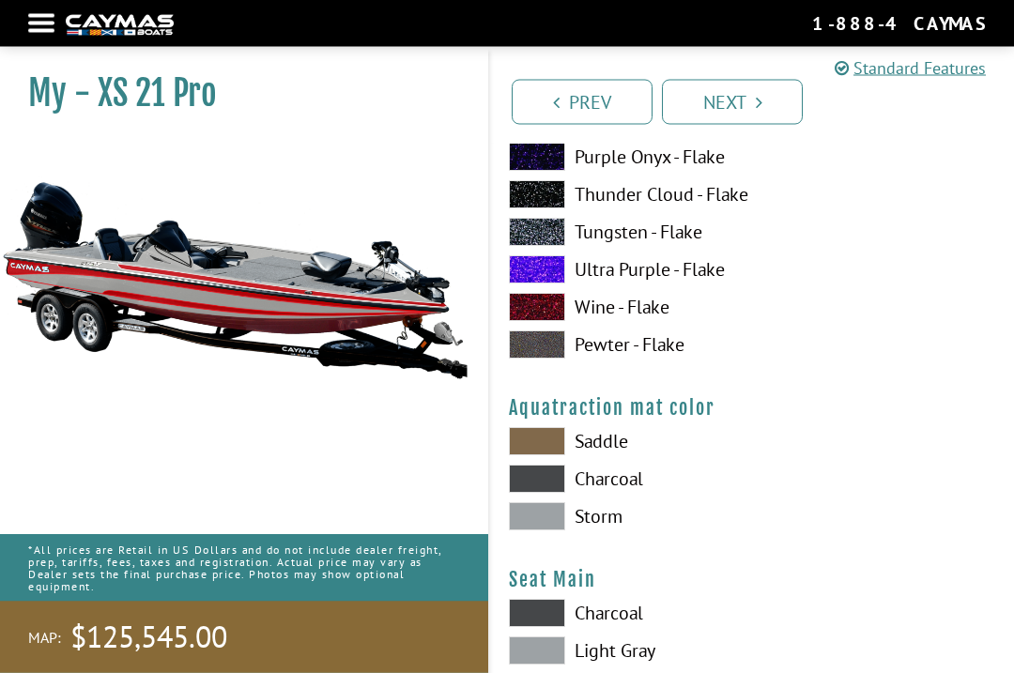
scroll to position [9750, 0]
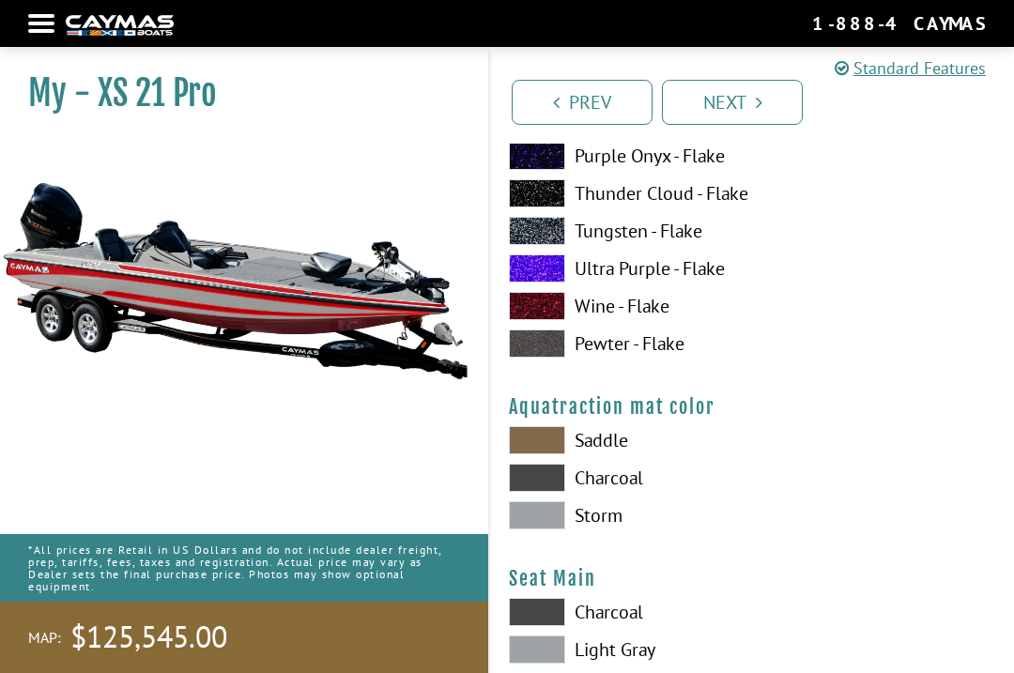
click at [533, 530] on span at bounding box center [537, 515] width 56 height 28
click at [534, 492] on span at bounding box center [537, 478] width 56 height 28
click at [526, 530] on span at bounding box center [537, 515] width 56 height 28
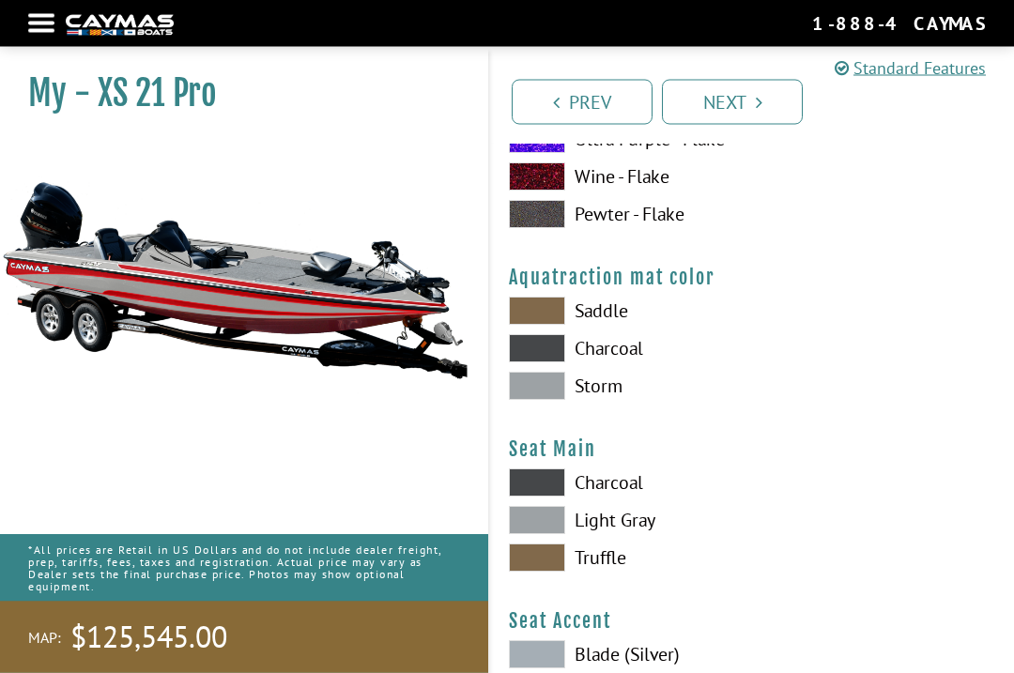
scroll to position [9880, 0]
click at [540, 491] on span at bounding box center [537, 482] width 56 height 28
click at [529, 534] on span at bounding box center [537, 520] width 56 height 28
click at [526, 572] on span at bounding box center [537, 558] width 56 height 28
click at [528, 534] on span at bounding box center [537, 520] width 56 height 28
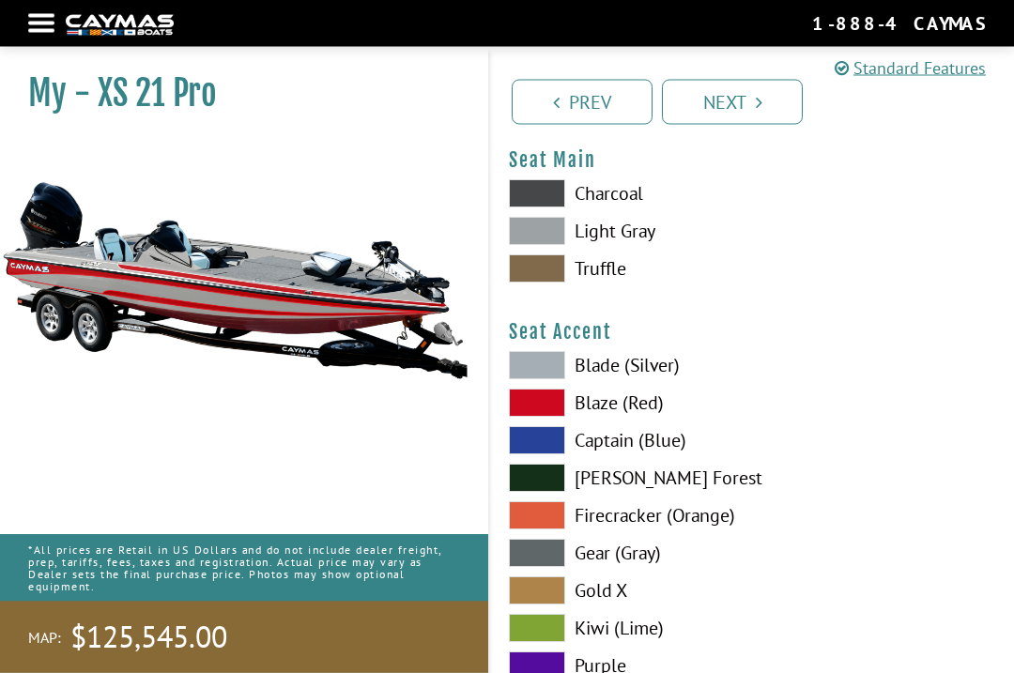
scroll to position [10169, 0]
click at [537, 417] on span at bounding box center [537, 403] width 56 height 28
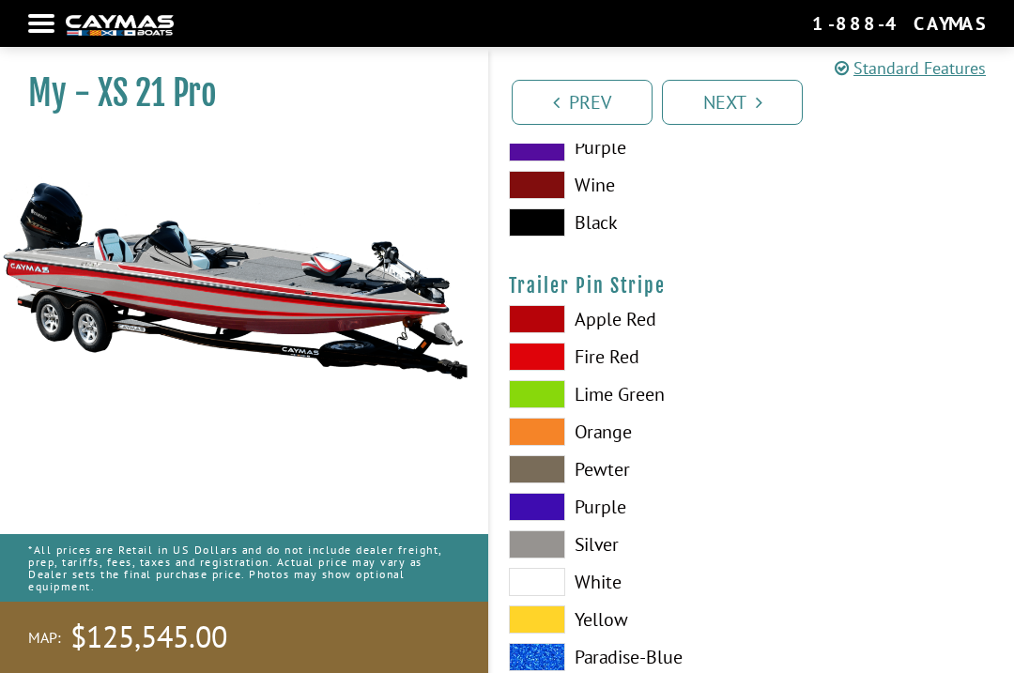
scroll to position [10746, 0]
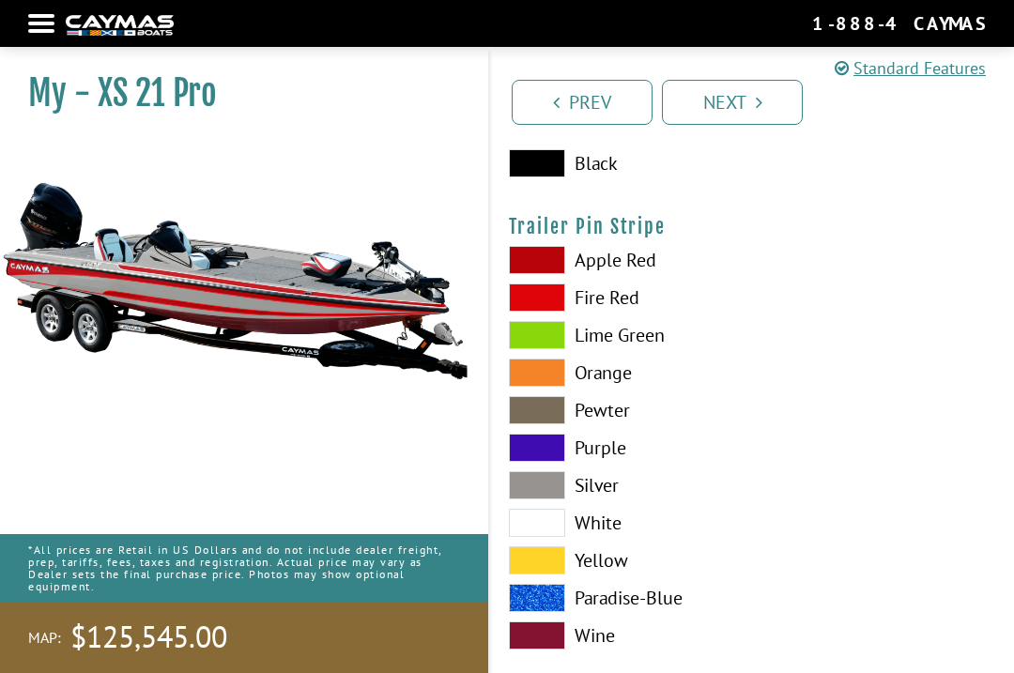
click at [540, 312] on span at bounding box center [537, 298] width 56 height 28
click at [523, 312] on span at bounding box center [537, 298] width 56 height 28
click at [529, 462] on span at bounding box center [537, 448] width 56 height 28
click at [529, 499] on span at bounding box center [537, 485] width 56 height 28
click at [534, 537] on span at bounding box center [537, 523] width 56 height 28
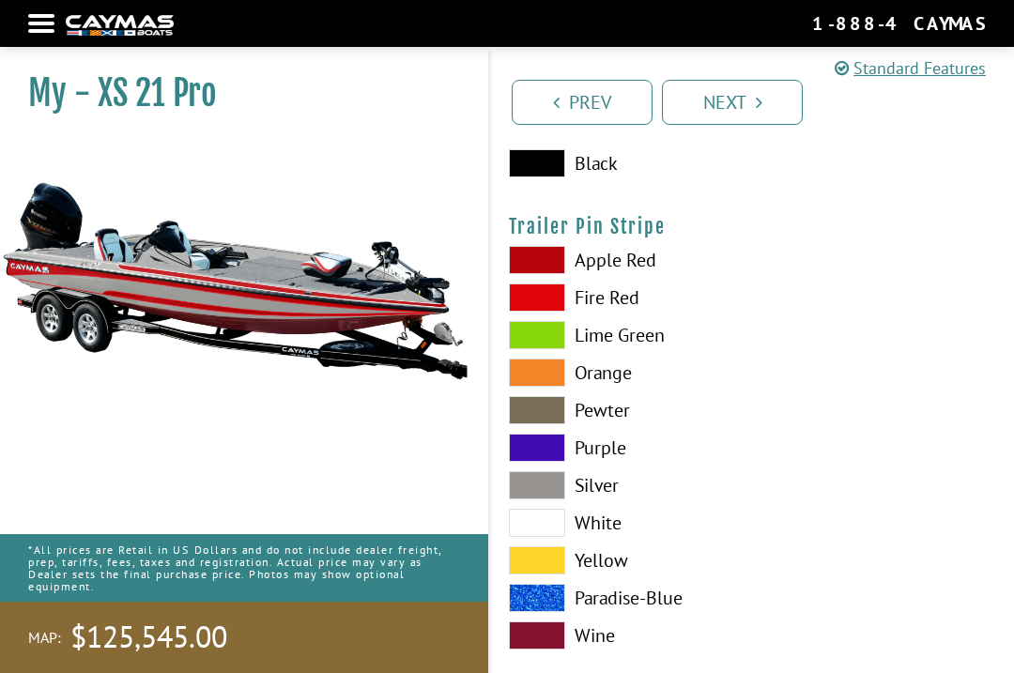
click at [724, 94] on link "Next" at bounding box center [732, 102] width 141 height 45
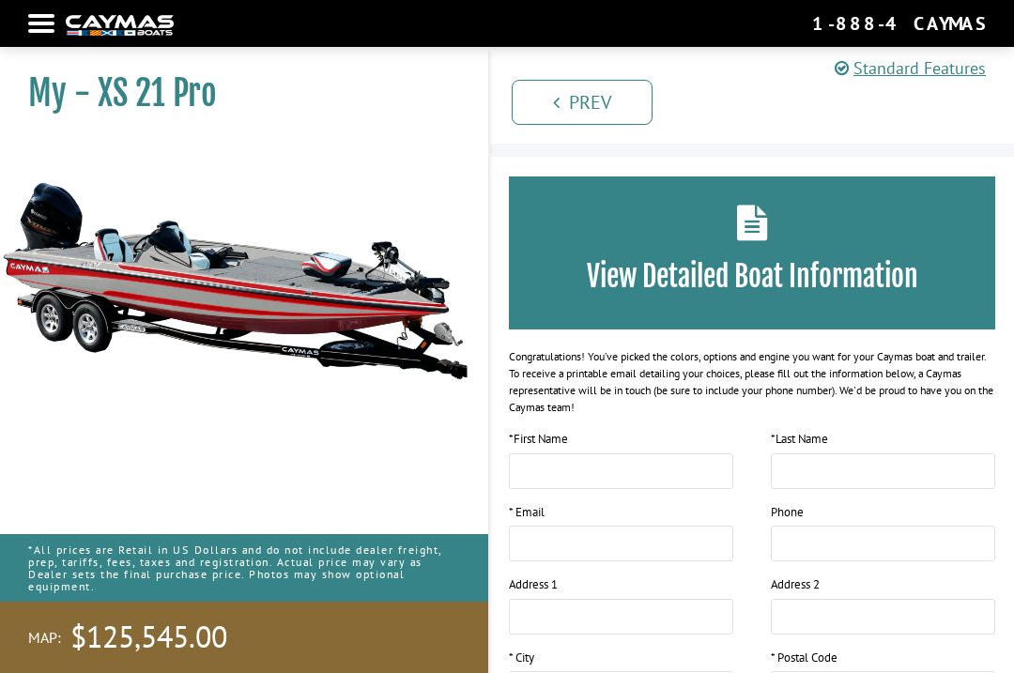
scroll to position [50, 0]
